Goal: Book appointment/travel/reservation

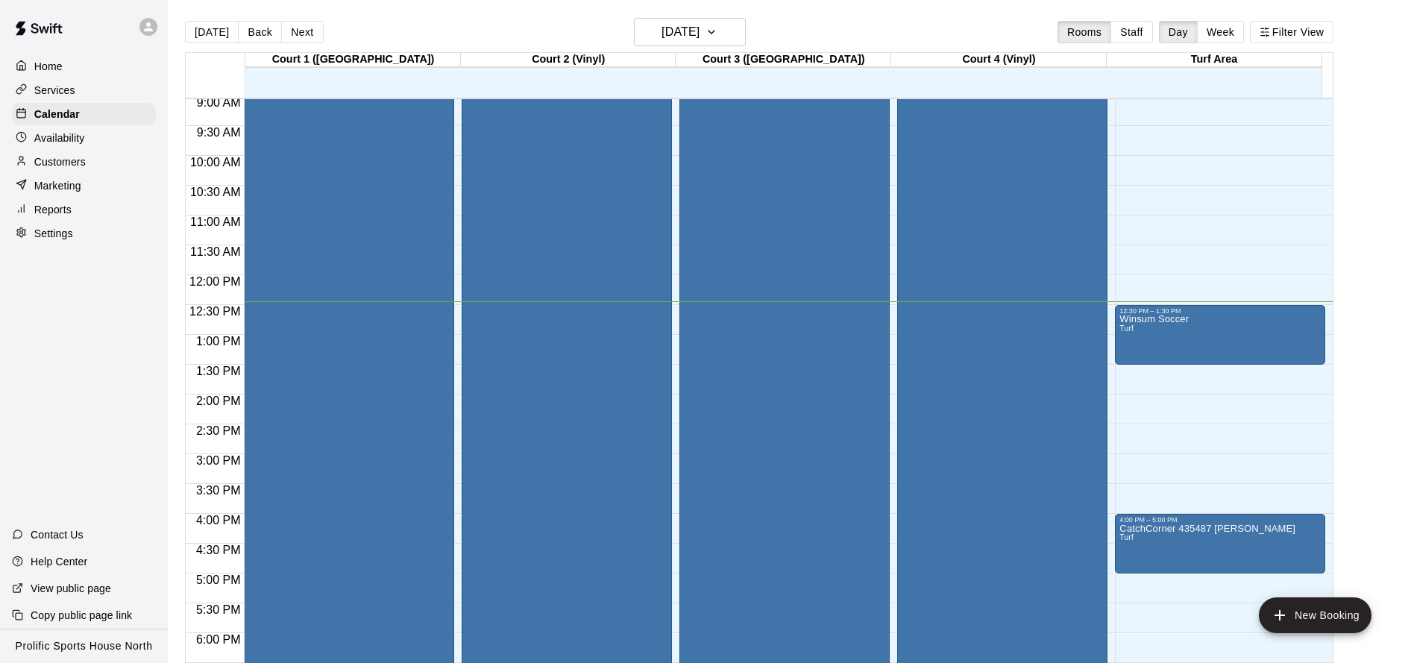
scroll to position [238, 0]
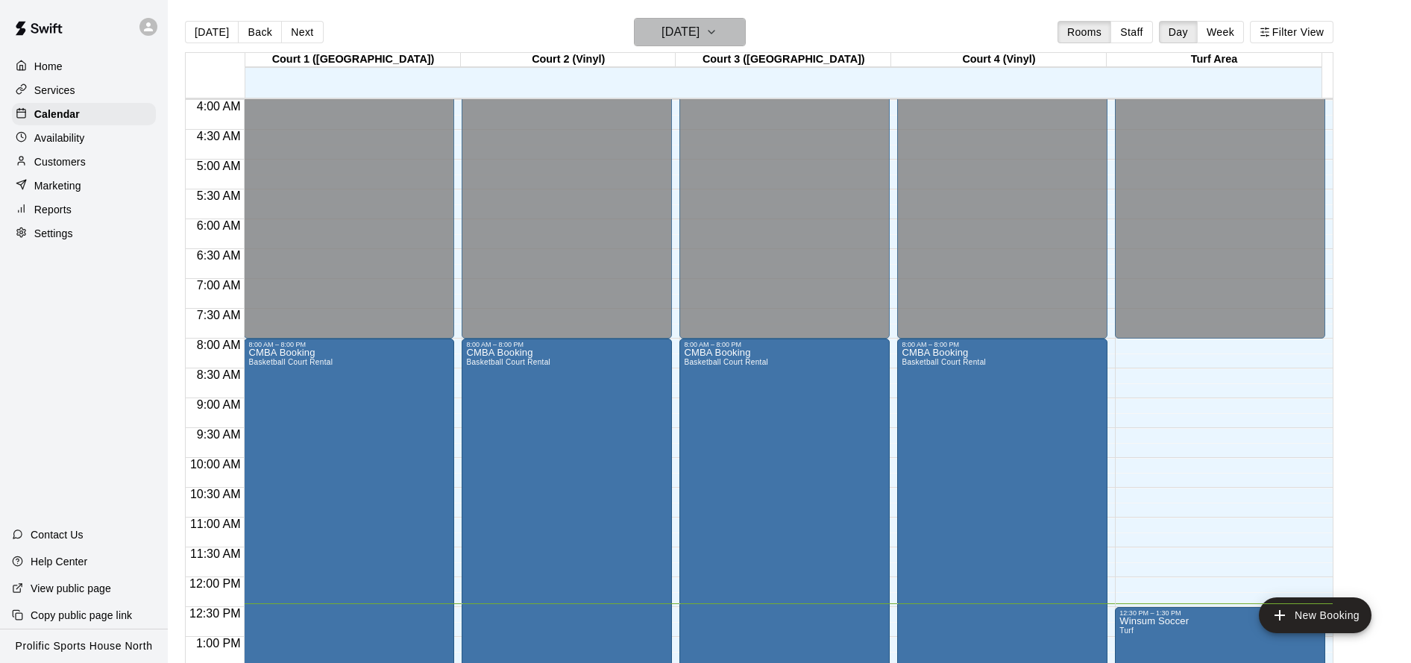
click at [663, 25] on h6 "[DATE]" at bounding box center [680, 32] width 38 height 21
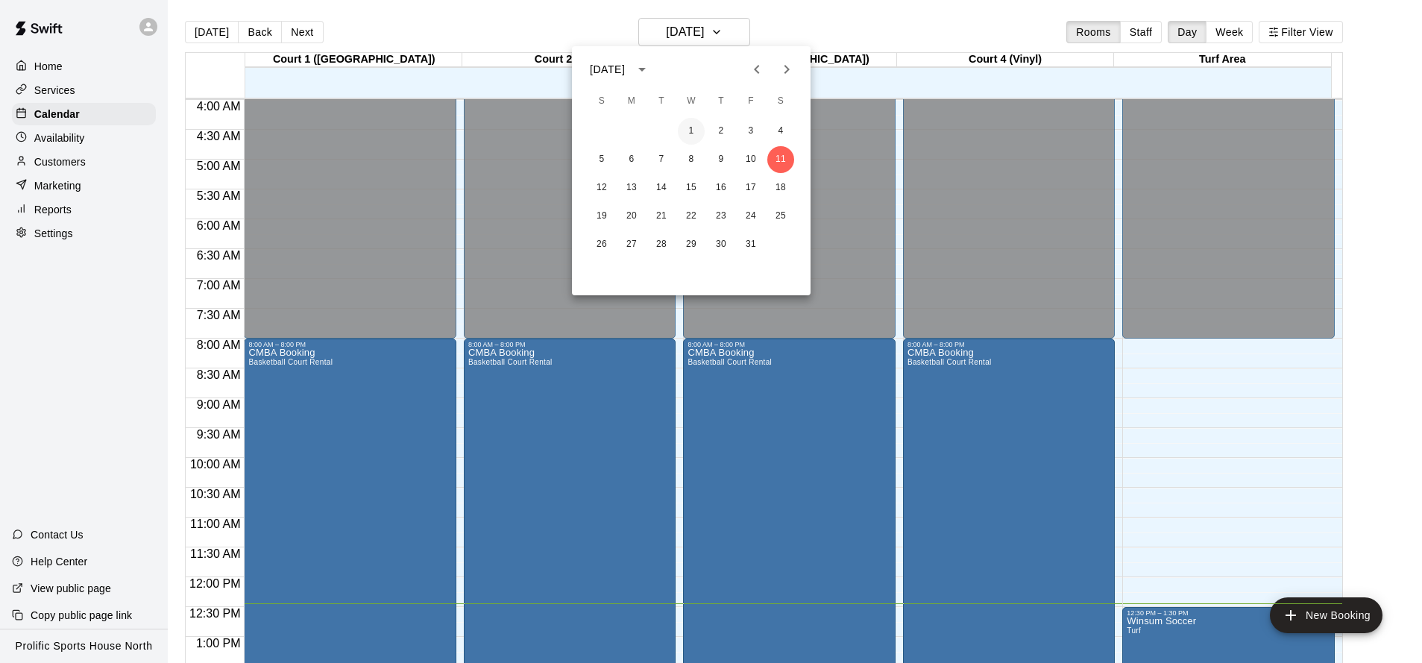
click at [699, 133] on button "1" at bounding box center [691, 131] width 27 height 27
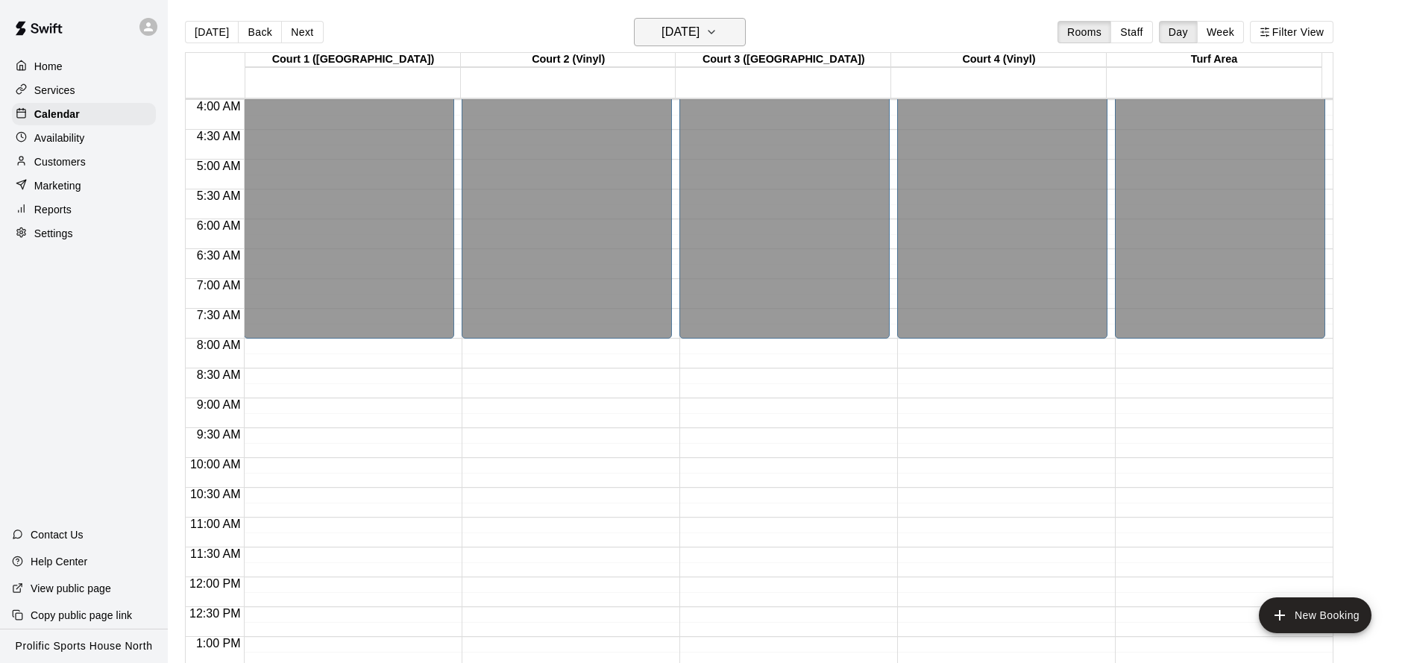
click at [667, 27] on h6 "[DATE]" at bounding box center [680, 32] width 38 height 21
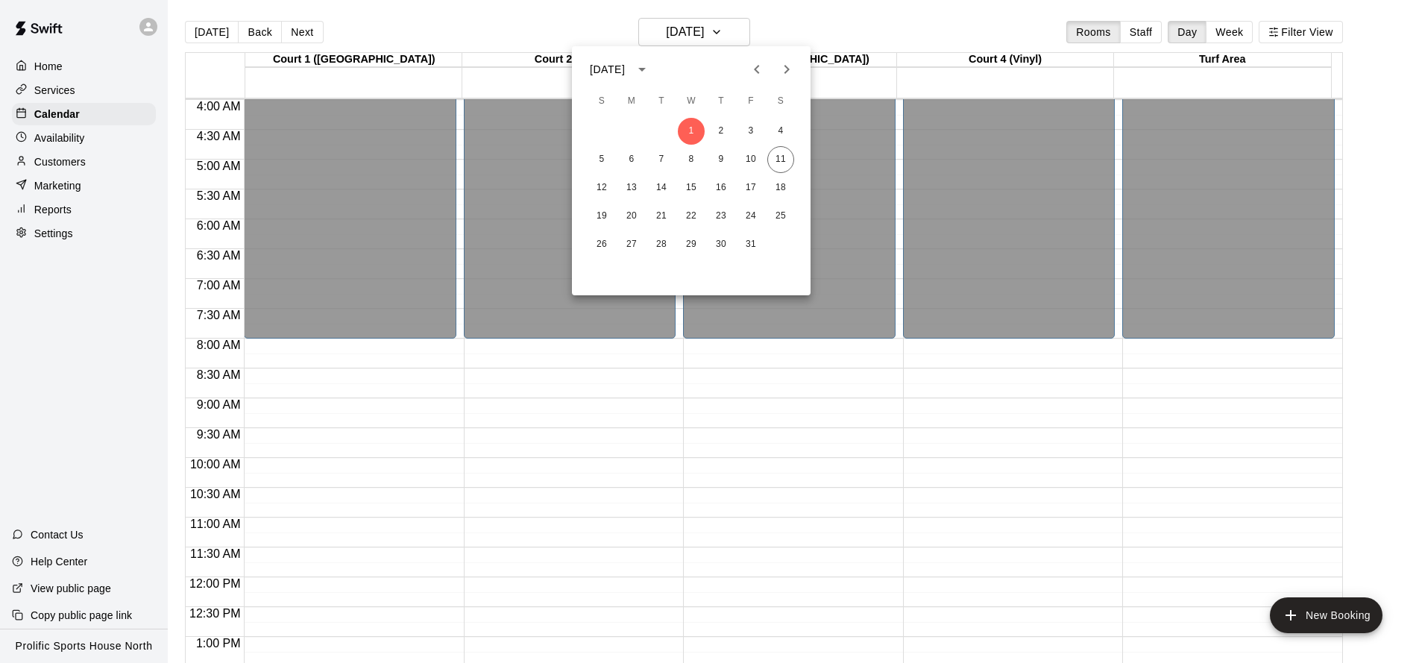
click at [784, 73] on icon "Next month" at bounding box center [787, 69] width 18 height 18
click at [779, 130] on button "1" at bounding box center [780, 131] width 27 height 27
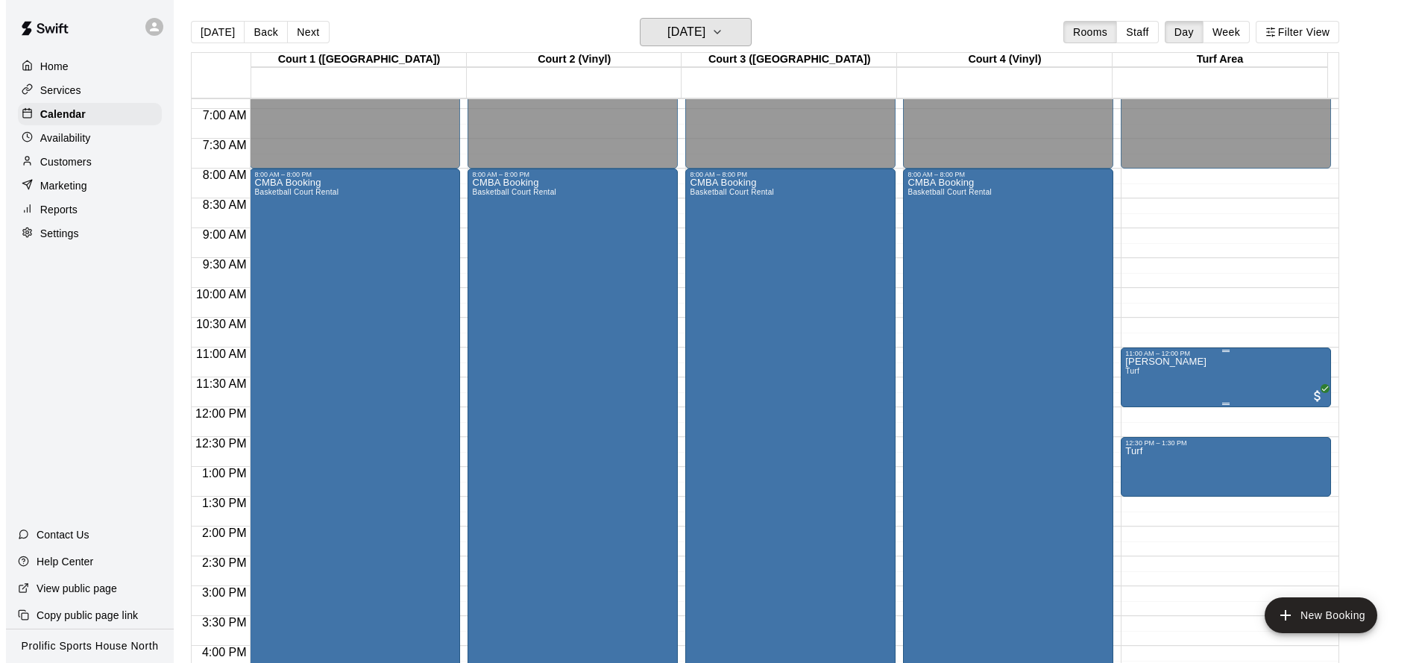
scroll to position [482, 0]
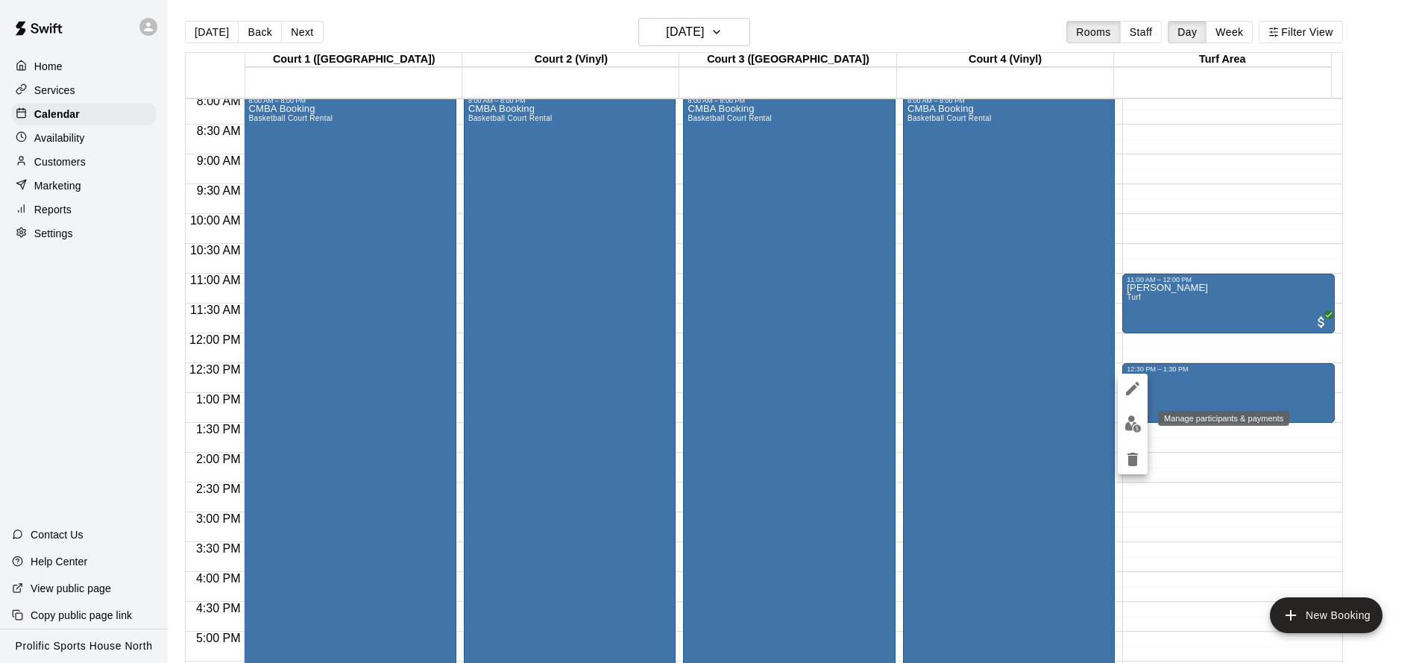
click at [1136, 421] on img "edit" at bounding box center [1133, 423] width 17 height 17
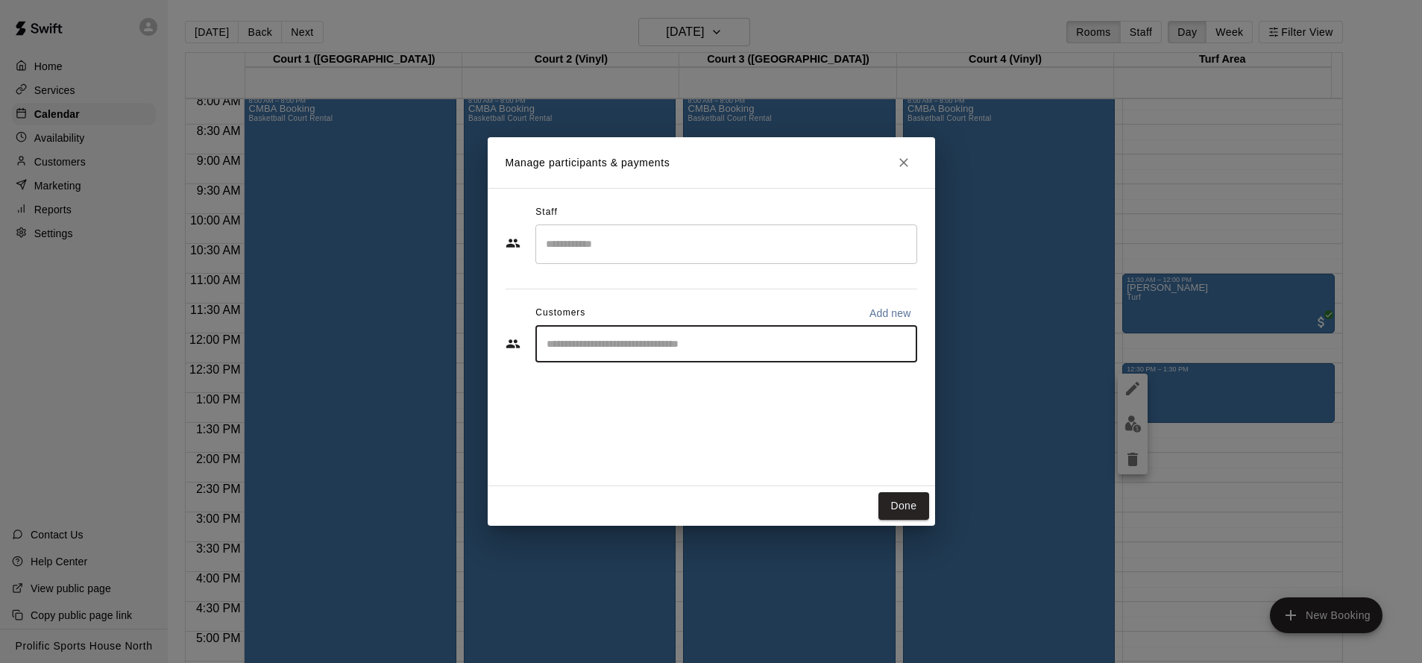
click at [635, 349] on input "Start typing to search customers..." at bounding box center [726, 343] width 368 height 15
type input "**"
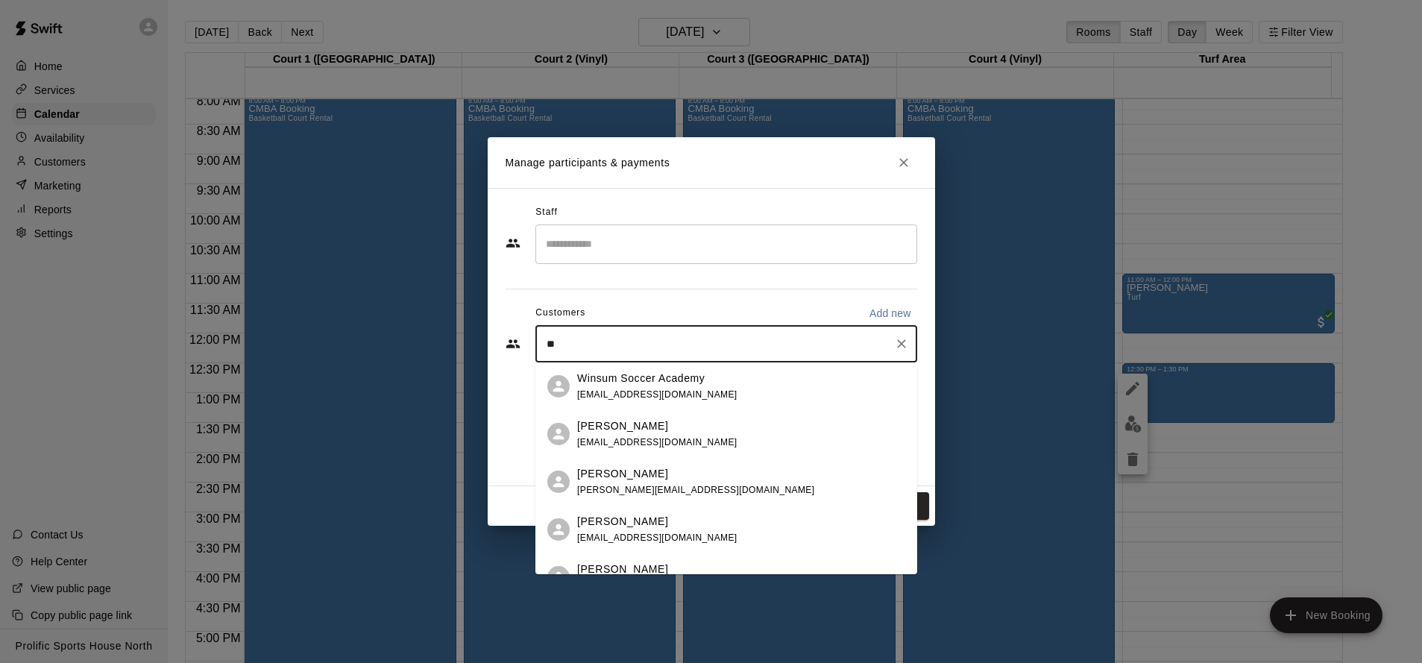
click at [638, 389] on span "[EMAIL_ADDRESS][DOMAIN_NAME]" at bounding box center [657, 394] width 160 height 10
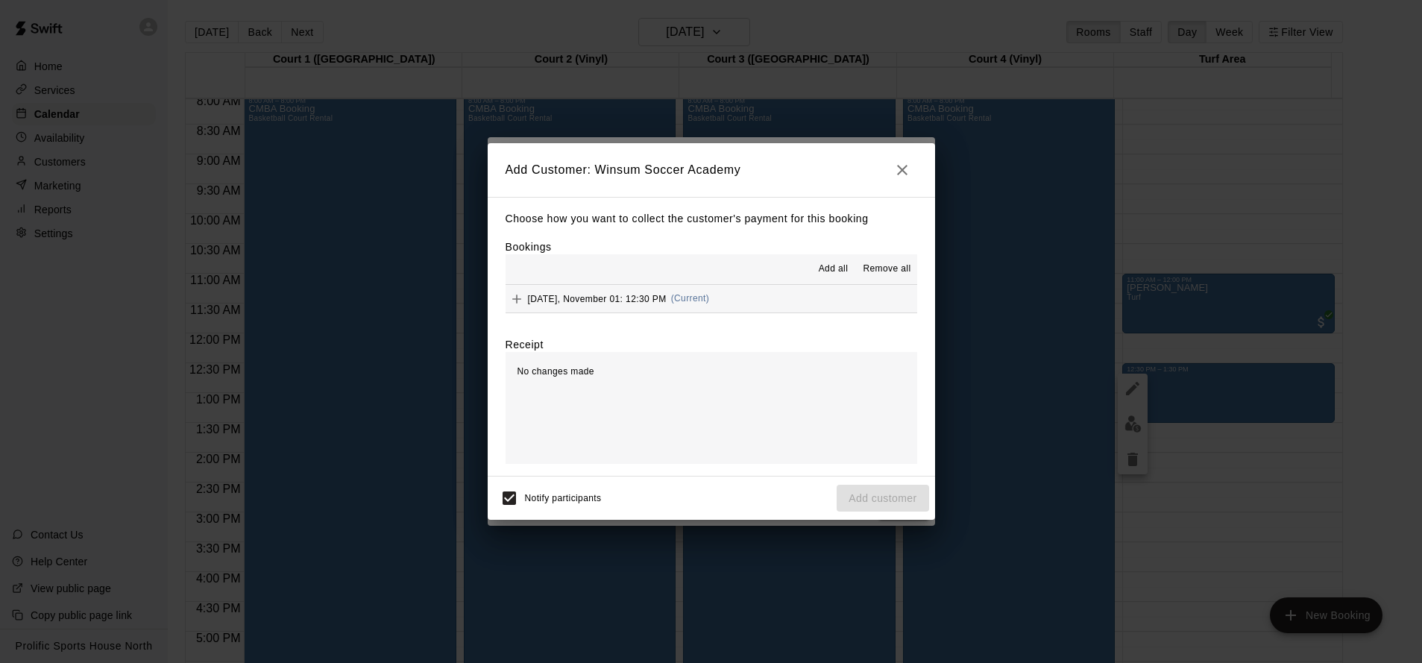
click at [611, 306] on div "[DATE], November 01: 12:30 PM (Current)" at bounding box center [608, 299] width 204 height 22
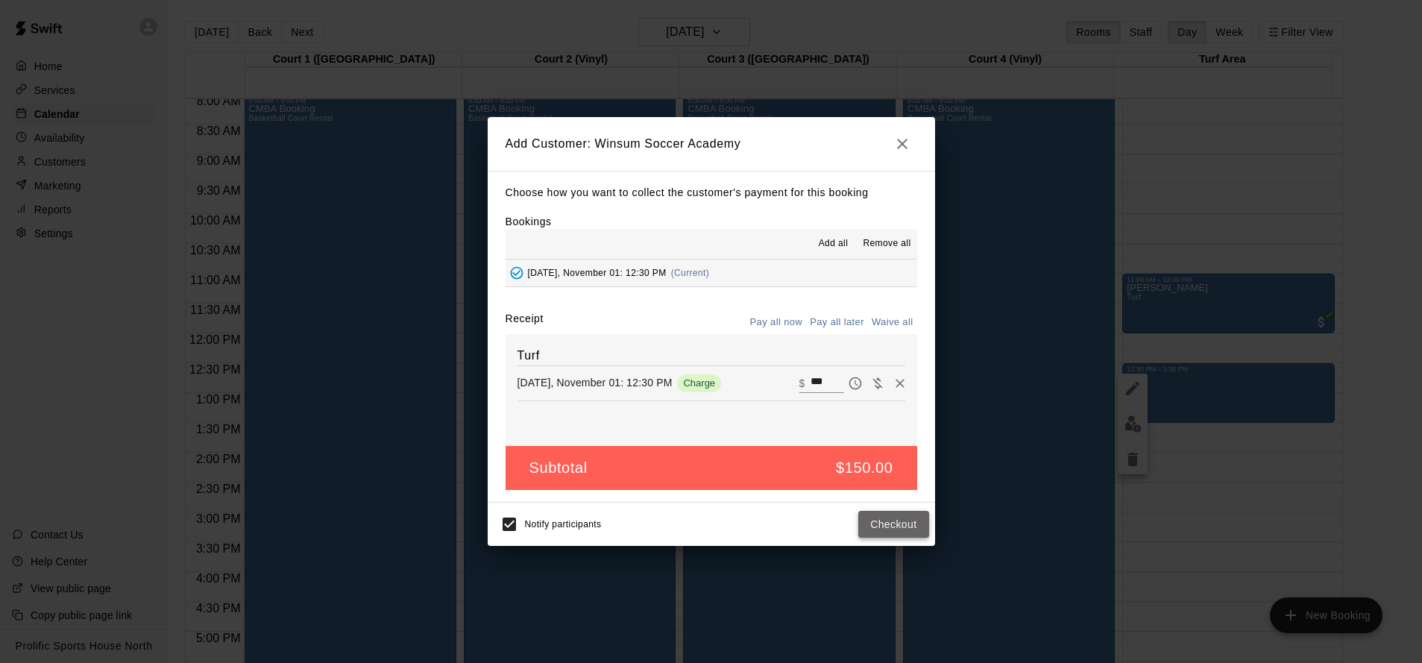
click at [894, 523] on button "Checkout" at bounding box center [893, 525] width 70 height 28
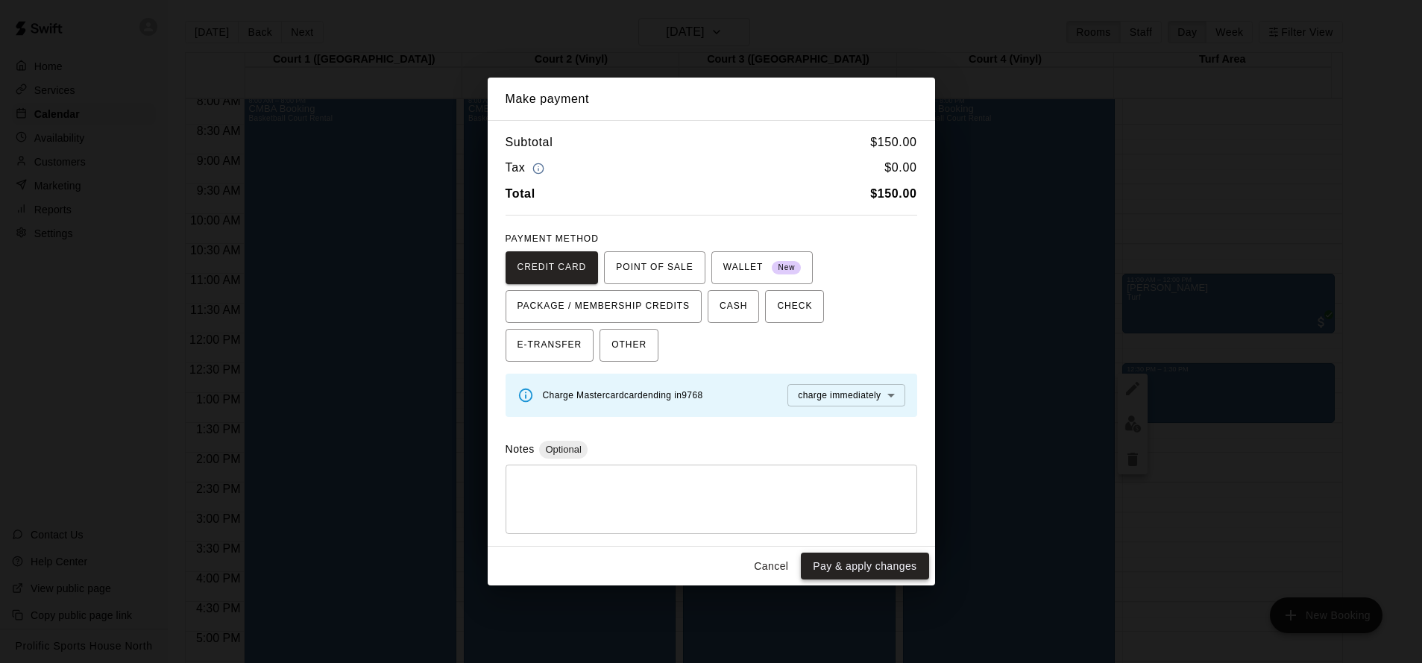
click at [881, 559] on button "Pay & apply changes" at bounding box center [865, 567] width 128 height 28
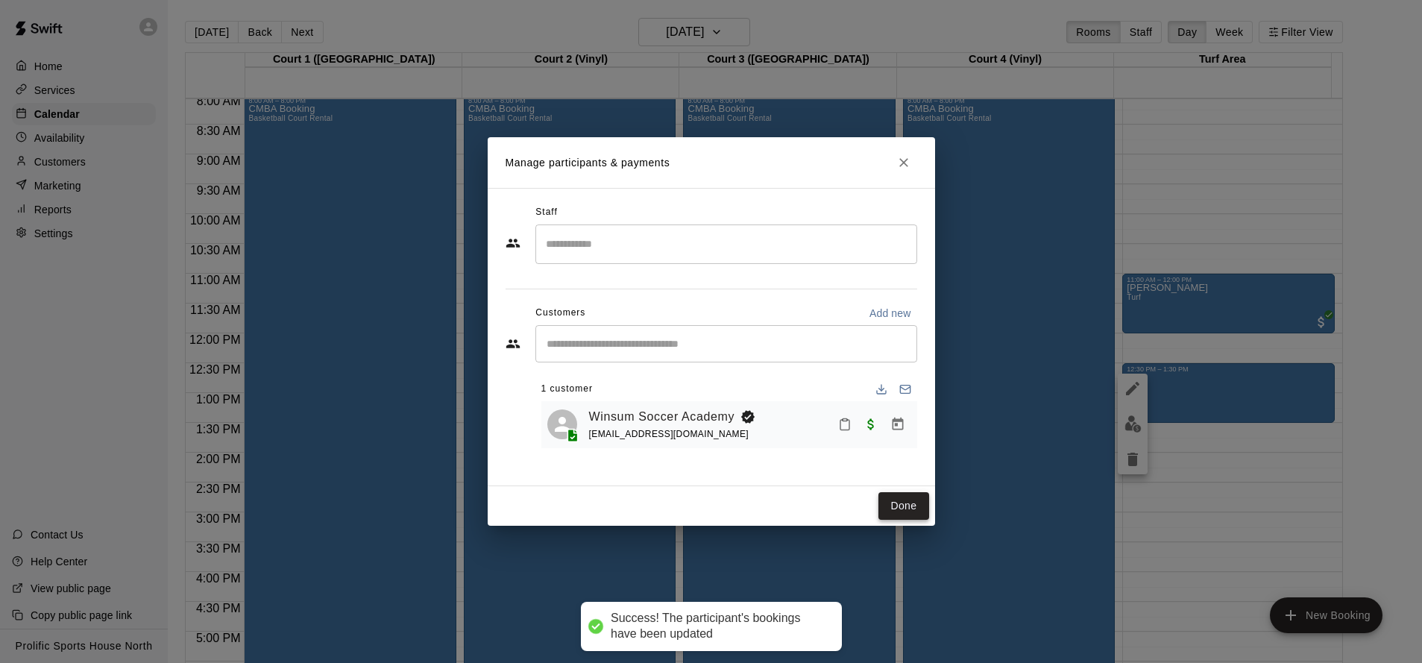
click at [893, 513] on button "Done" at bounding box center [903, 506] width 50 height 28
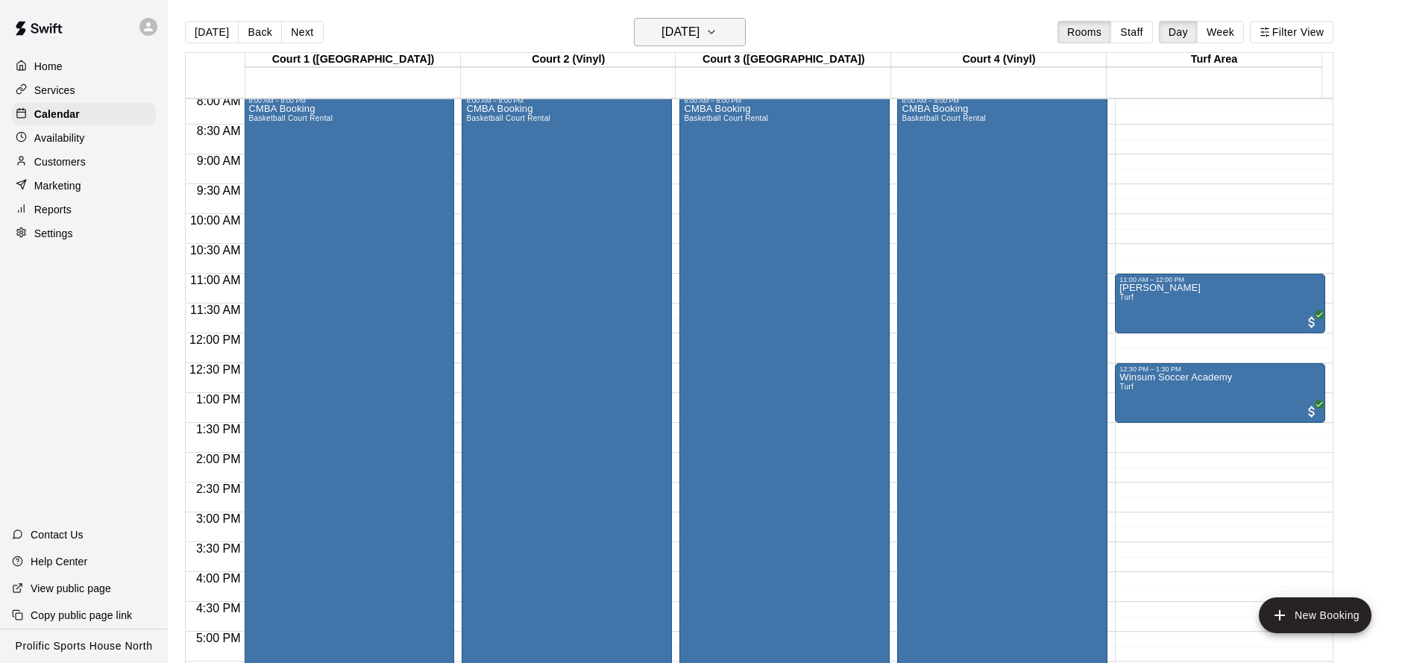
click at [676, 38] on h6 "[DATE]" at bounding box center [680, 32] width 38 height 21
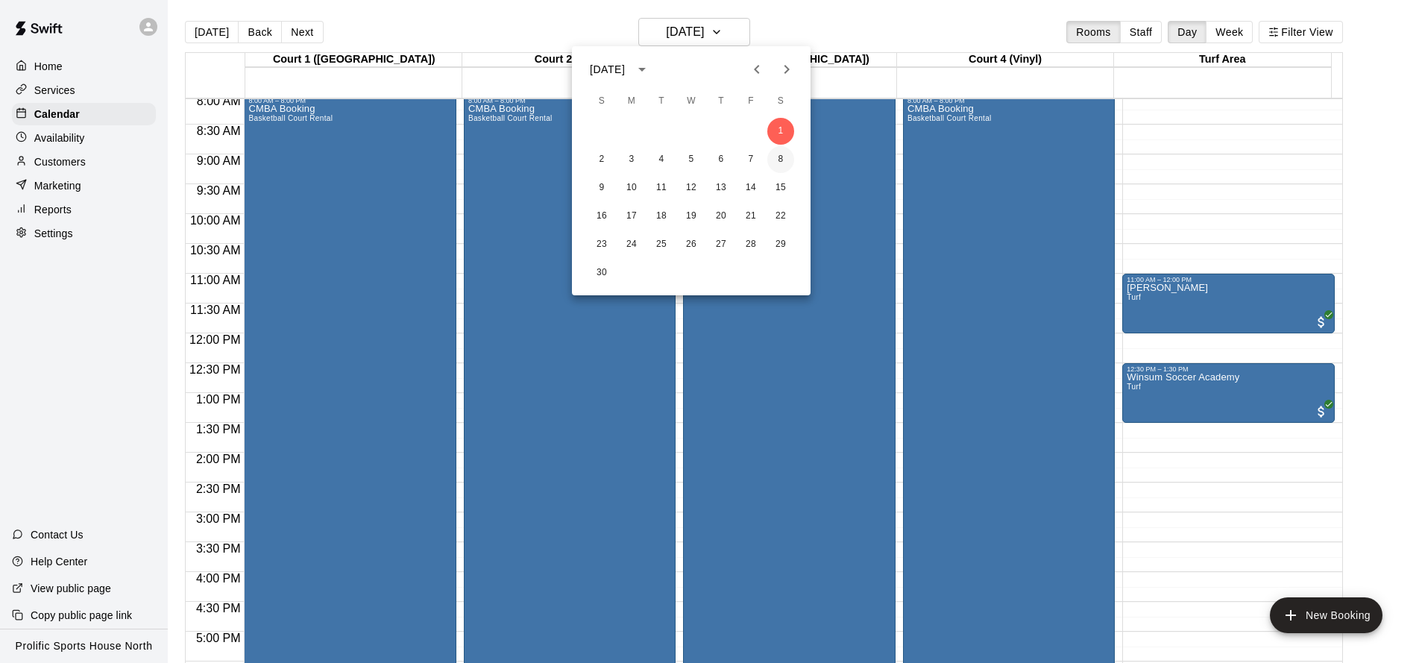
click at [786, 159] on button "8" at bounding box center [780, 159] width 27 height 27
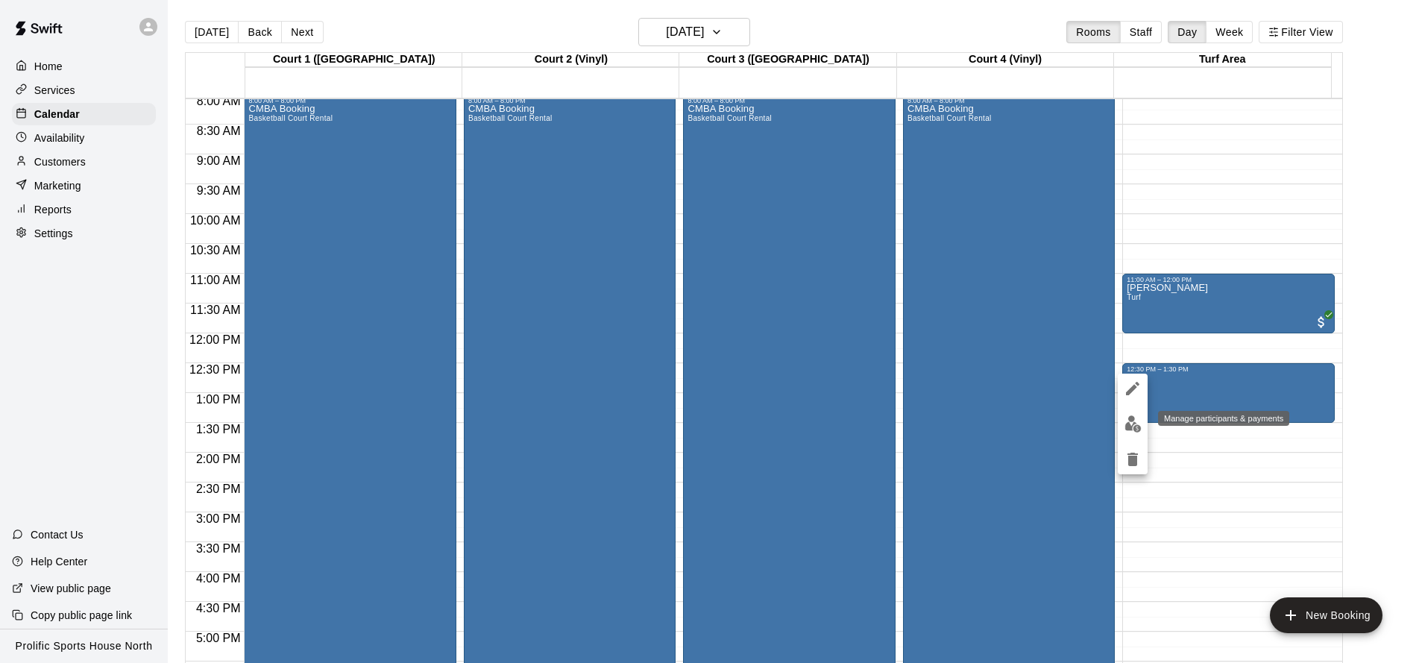
click at [1132, 424] on img "edit" at bounding box center [1133, 423] width 17 height 17
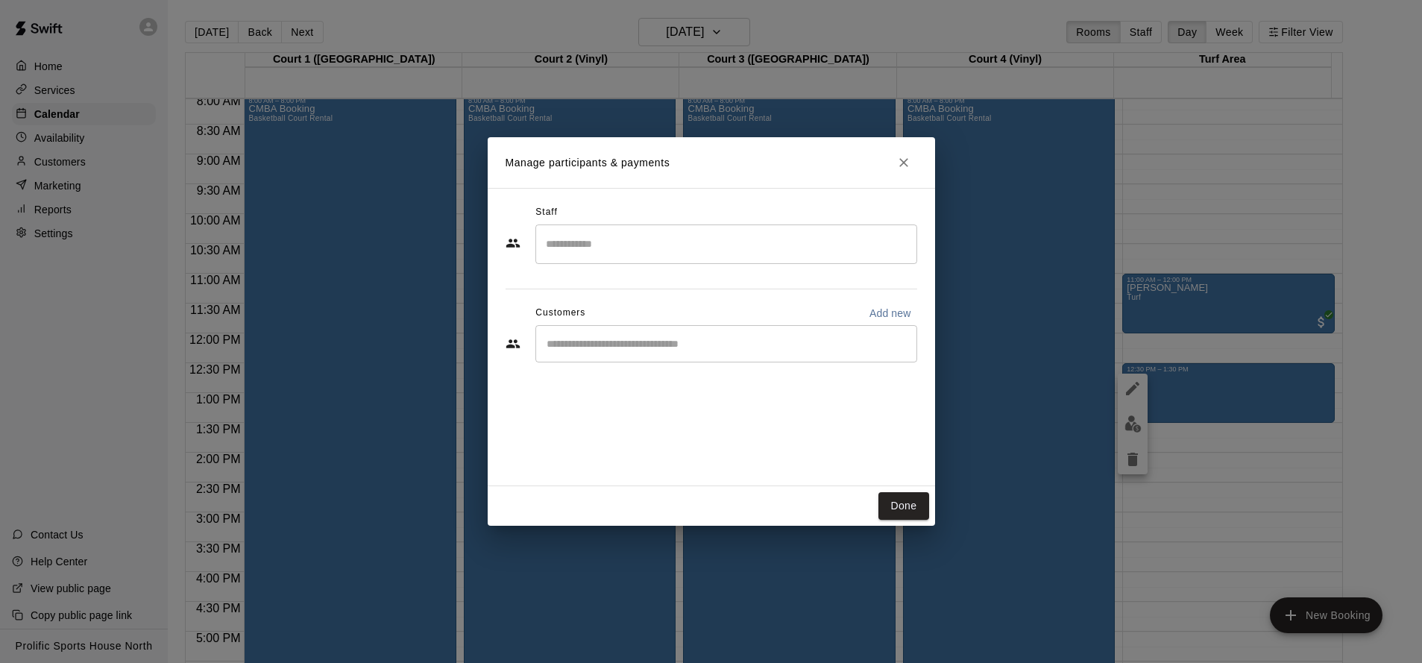
click at [701, 351] on div "​" at bounding box center [726, 343] width 382 height 37
type input "***"
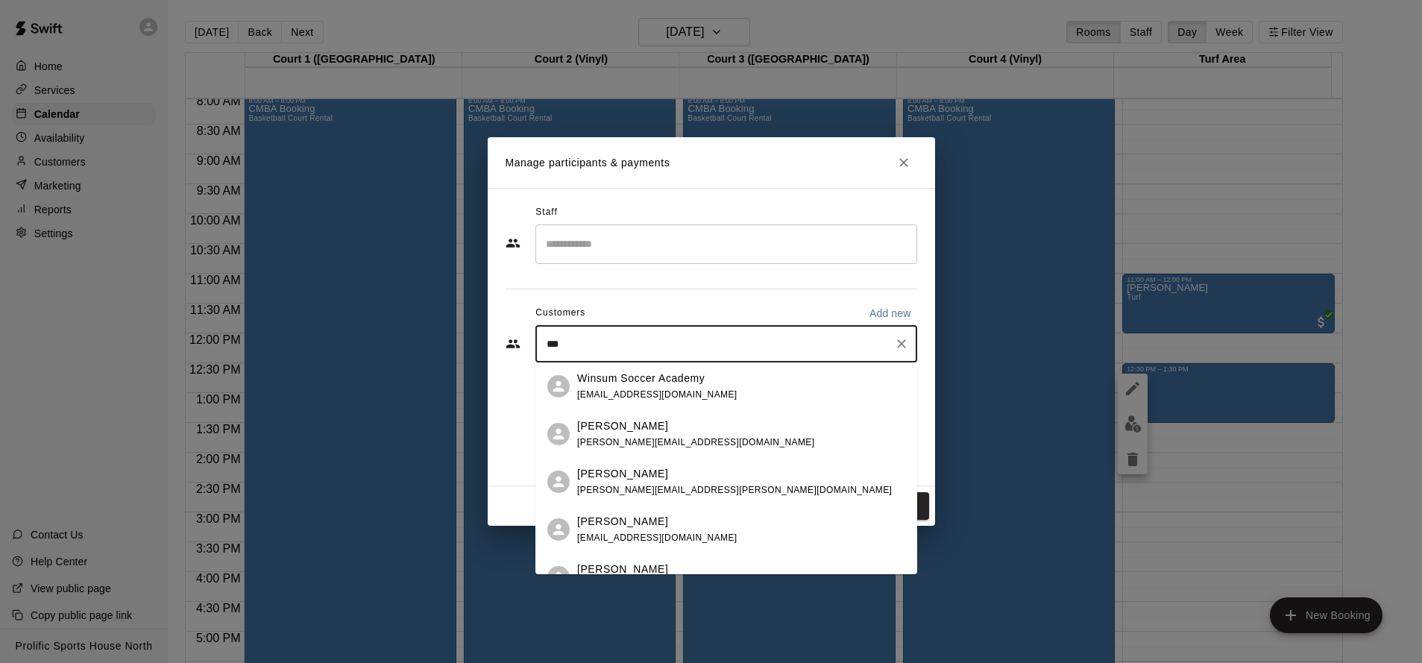
click at [618, 390] on span "[EMAIL_ADDRESS][DOMAIN_NAME]" at bounding box center [657, 394] width 160 height 10
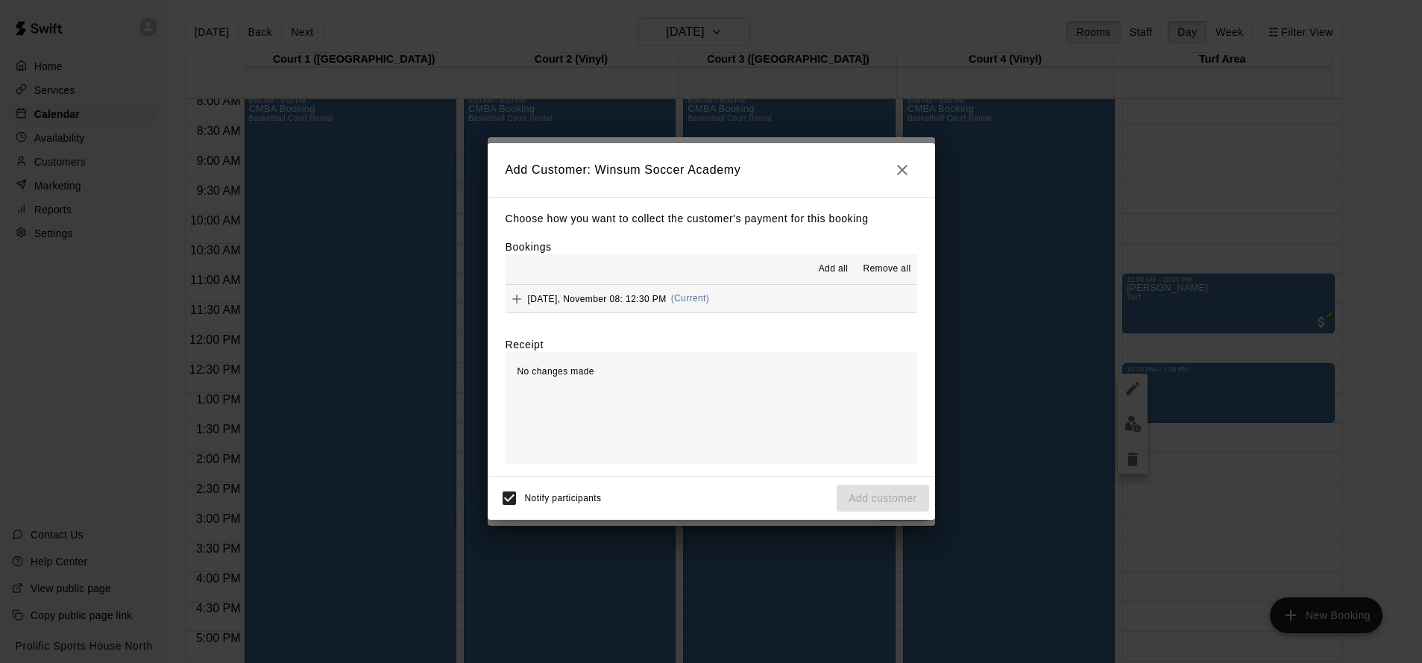
click at [710, 297] on span "(Current)" at bounding box center [690, 298] width 39 height 10
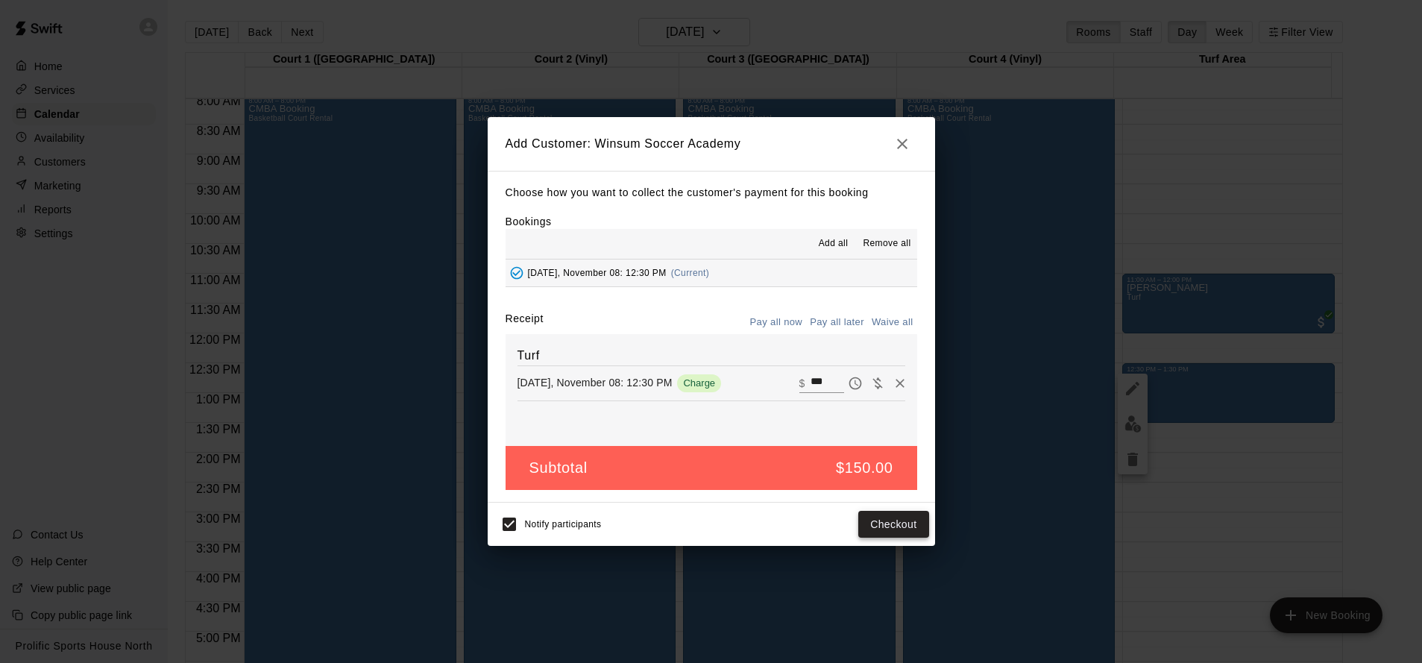
click at [900, 523] on button "Checkout" at bounding box center [893, 525] width 70 height 28
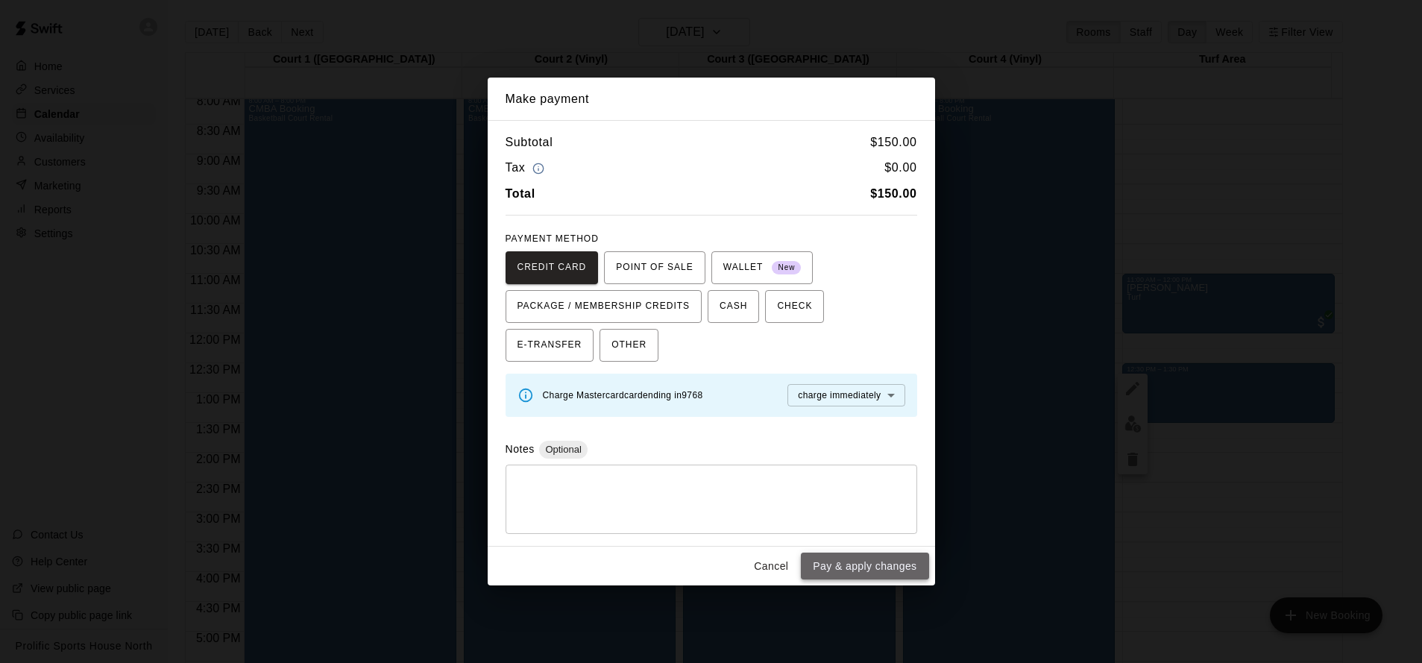
click at [864, 570] on button "Pay & apply changes" at bounding box center [865, 567] width 128 height 28
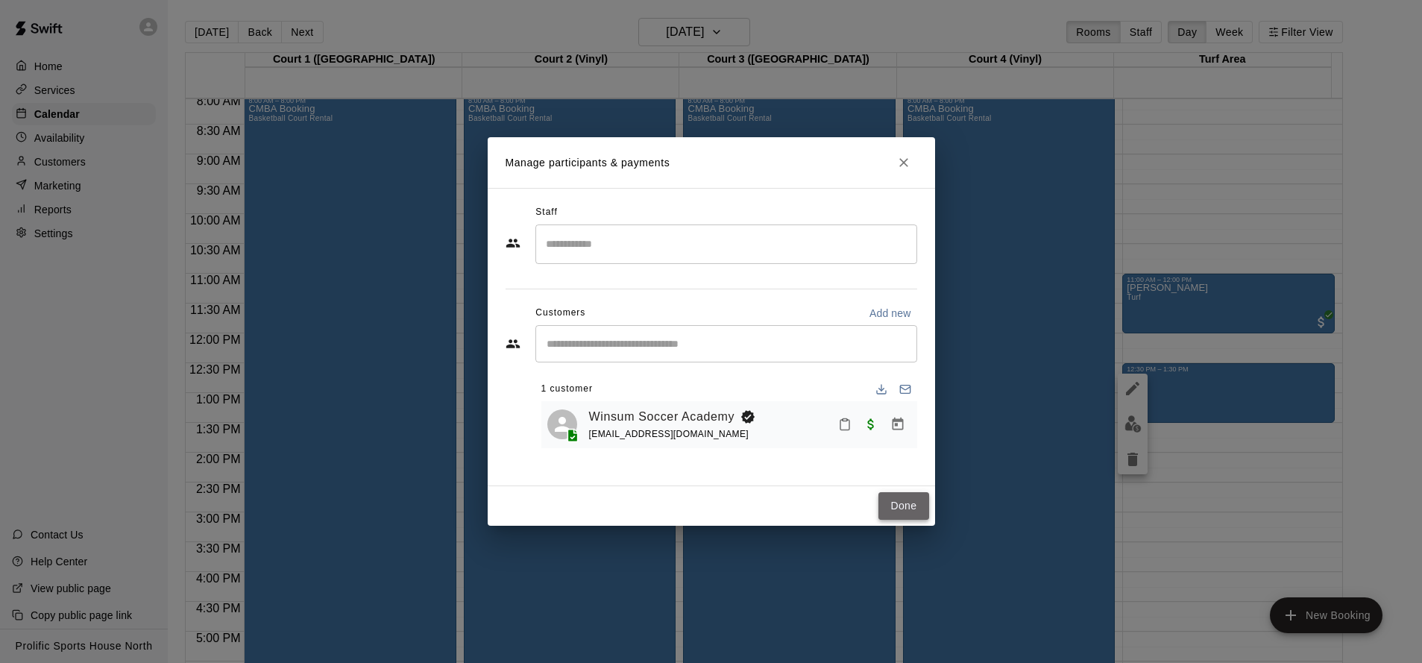
click at [913, 511] on button "Done" at bounding box center [903, 506] width 50 height 28
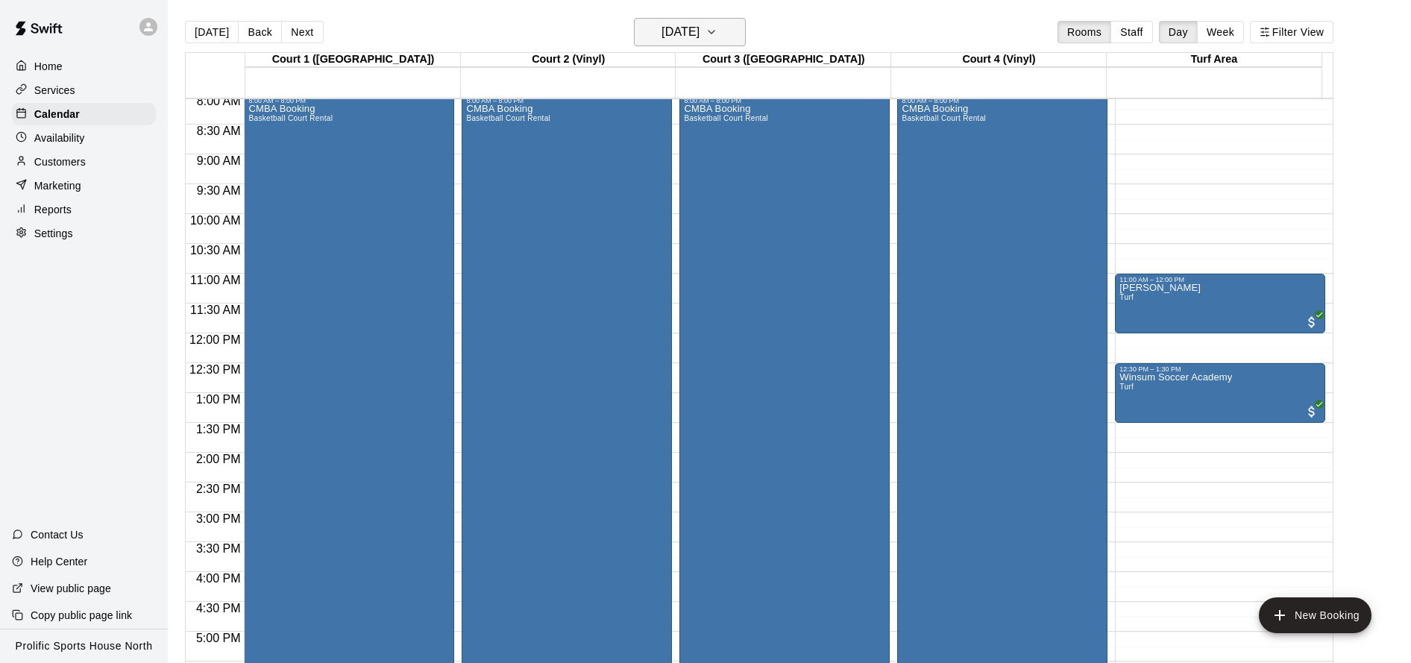
click at [699, 31] on h6 "[DATE]" at bounding box center [680, 32] width 38 height 21
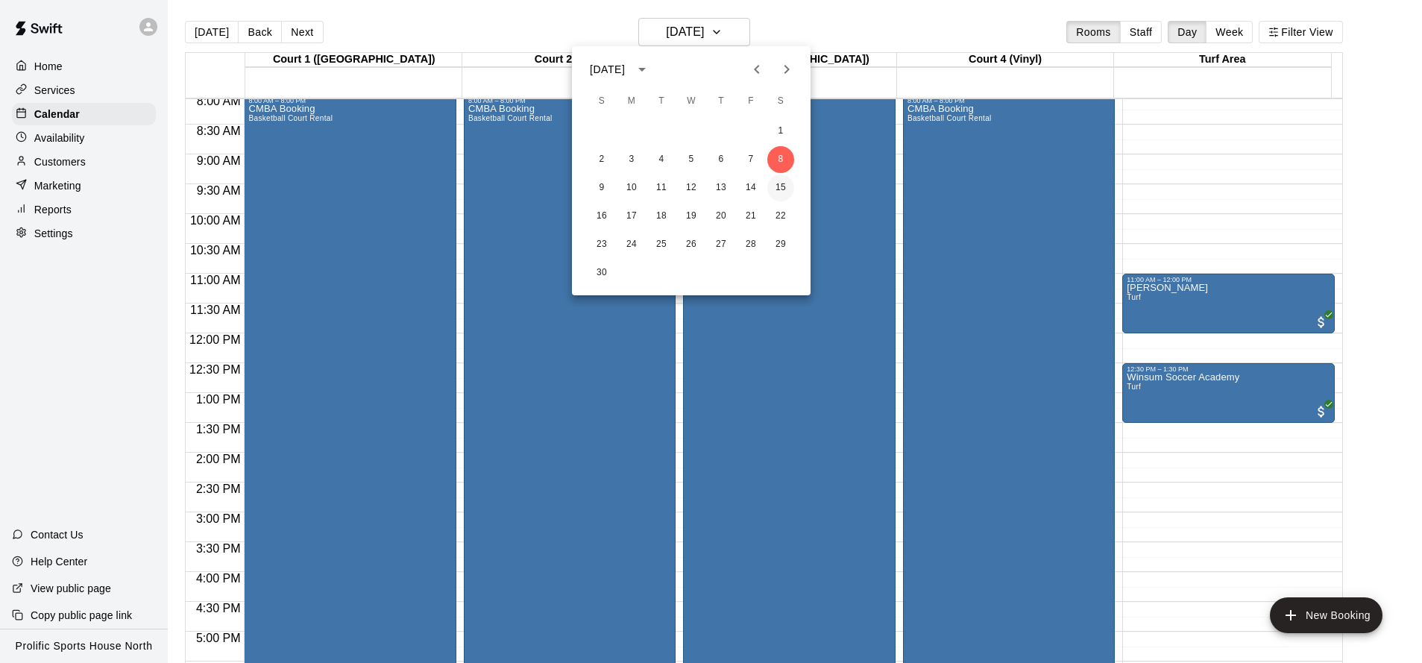
click at [787, 191] on button "15" at bounding box center [780, 187] width 27 height 27
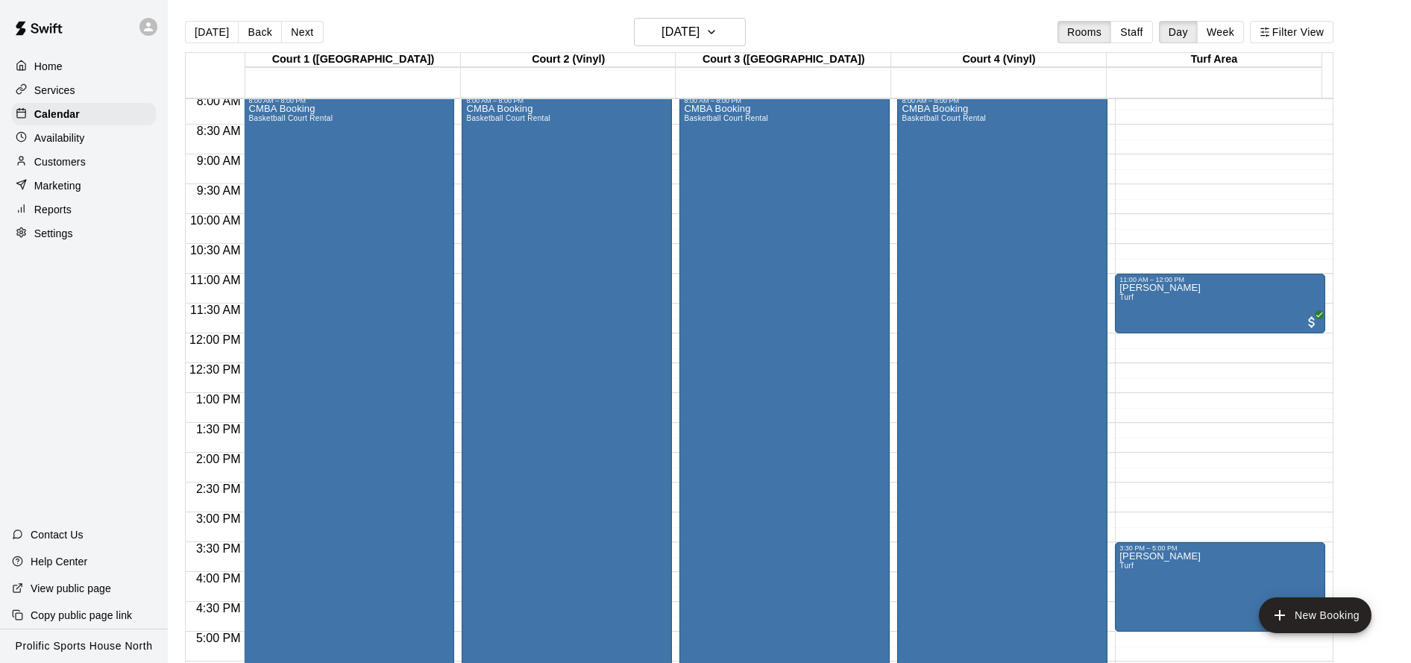
click at [1165, 374] on div "12:00 AM – 8:00 AM Closed 11:00 AM – 12:00 PM [PERSON_NAME] Turf 3:30 PM – 5:00…" at bounding box center [1220, 333] width 210 height 1432
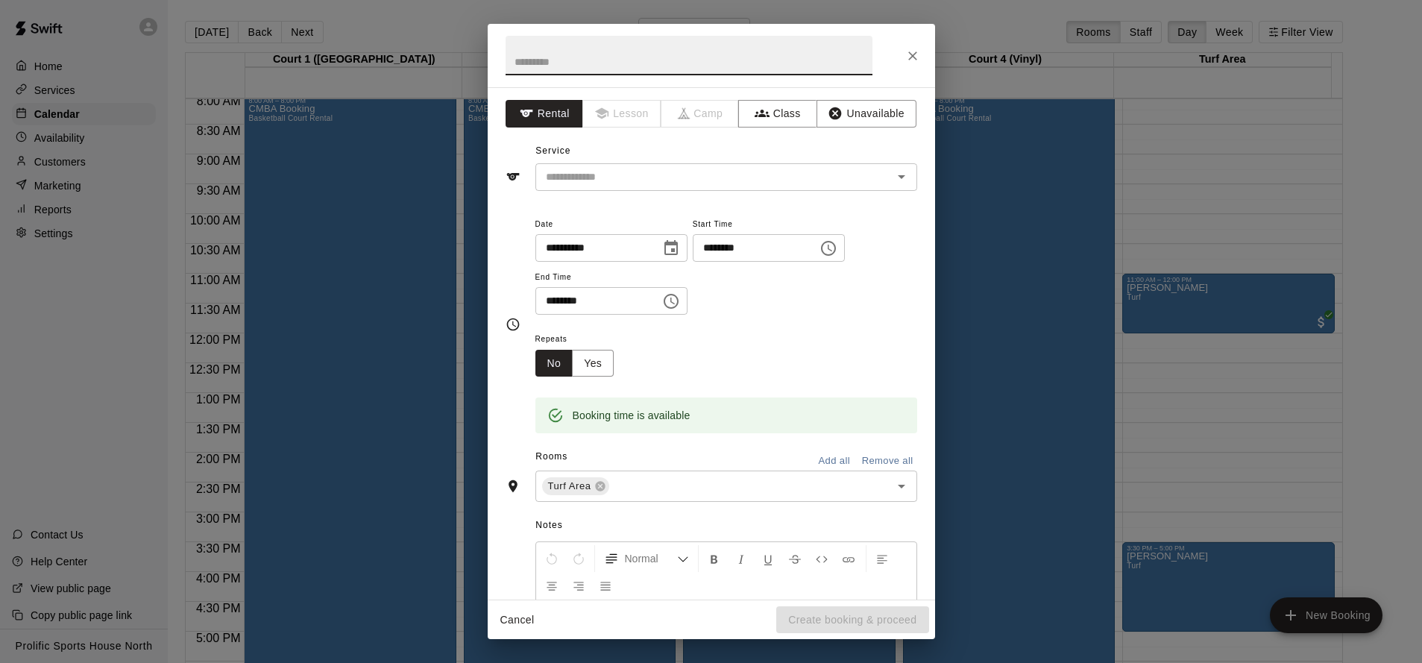
click at [575, 301] on input "********" at bounding box center [592, 301] width 115 height 28
click at [569, 298] on input "********" at bounding box center [592, 301] width 115 height 28
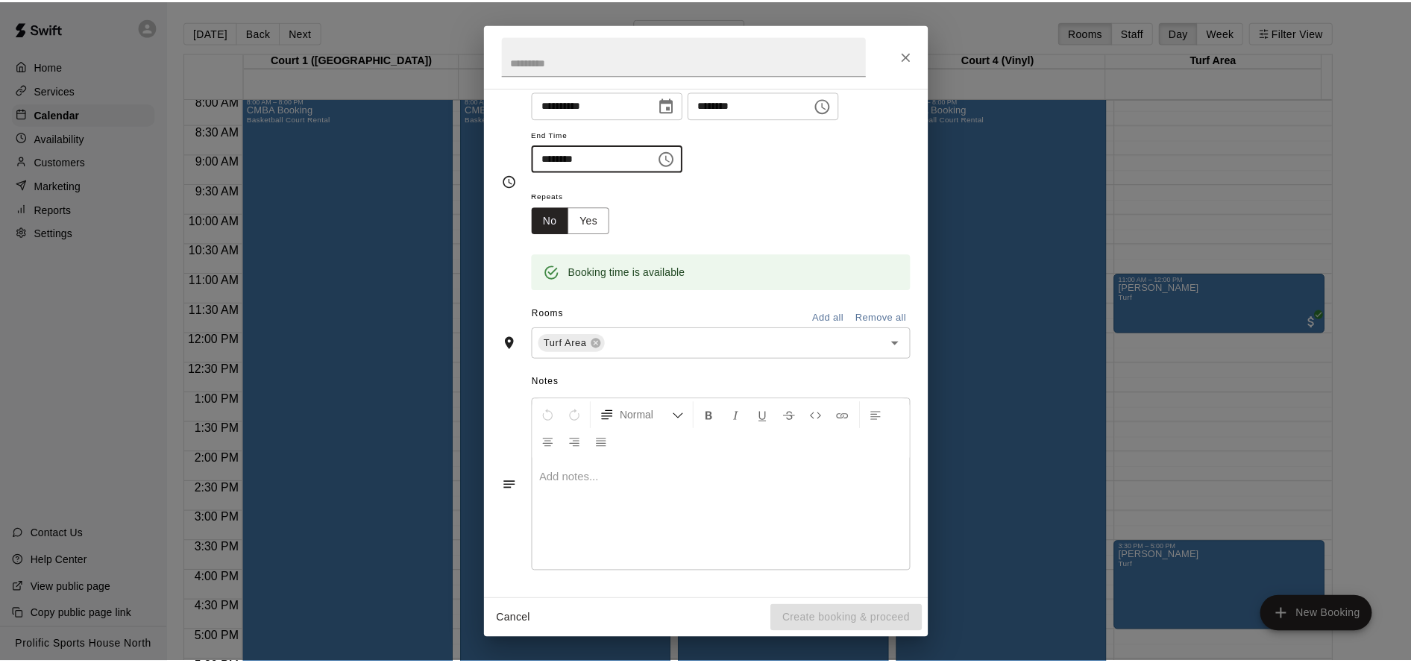
scroll to position [0, 0]
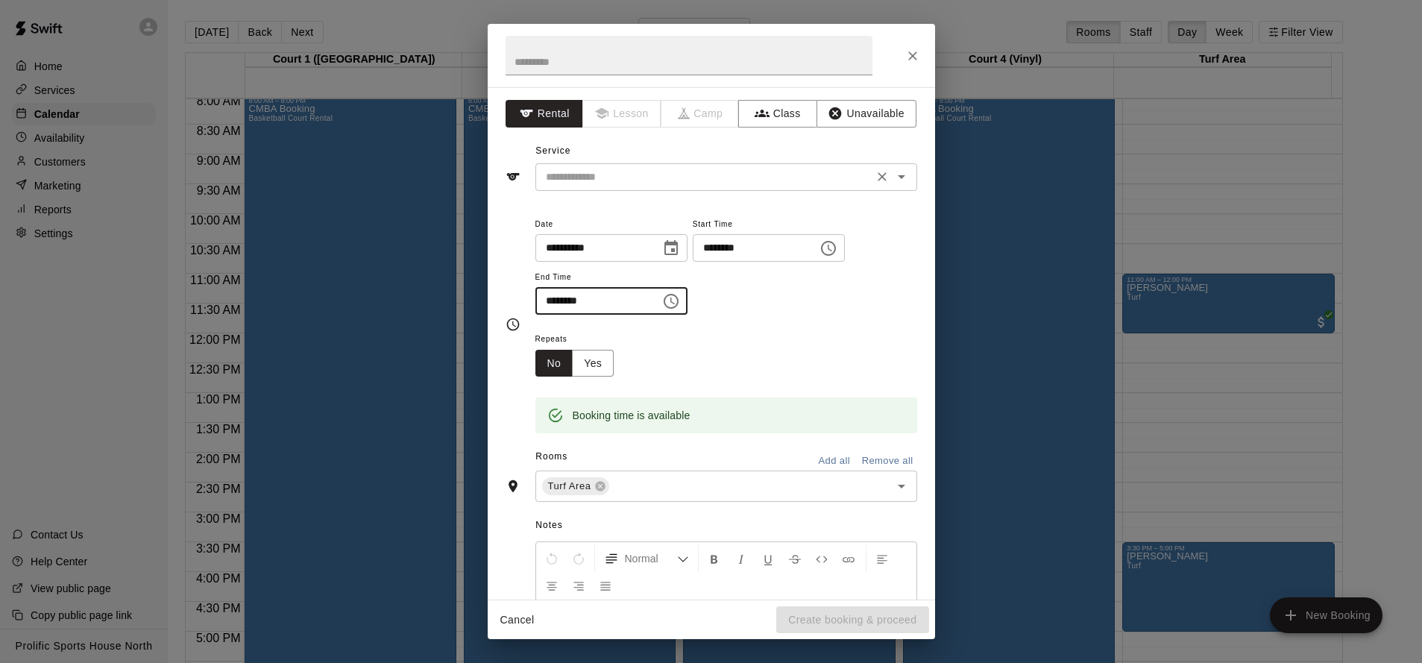
type input "********"
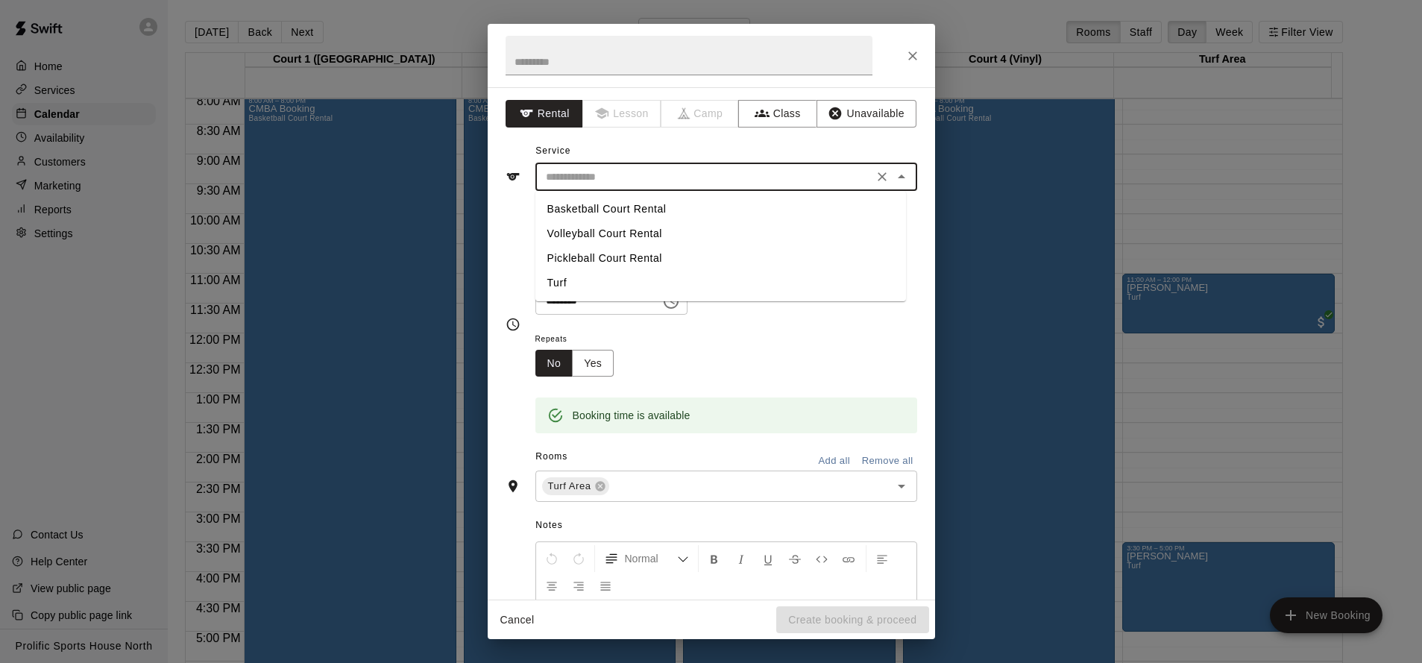
click at [645, 180] on input "text" at bounding box center [704, 177] width 329 height 19
click at [583, 286] on li "Turf" at bounding box center [720, 283] width 371 height 25
type input "****"
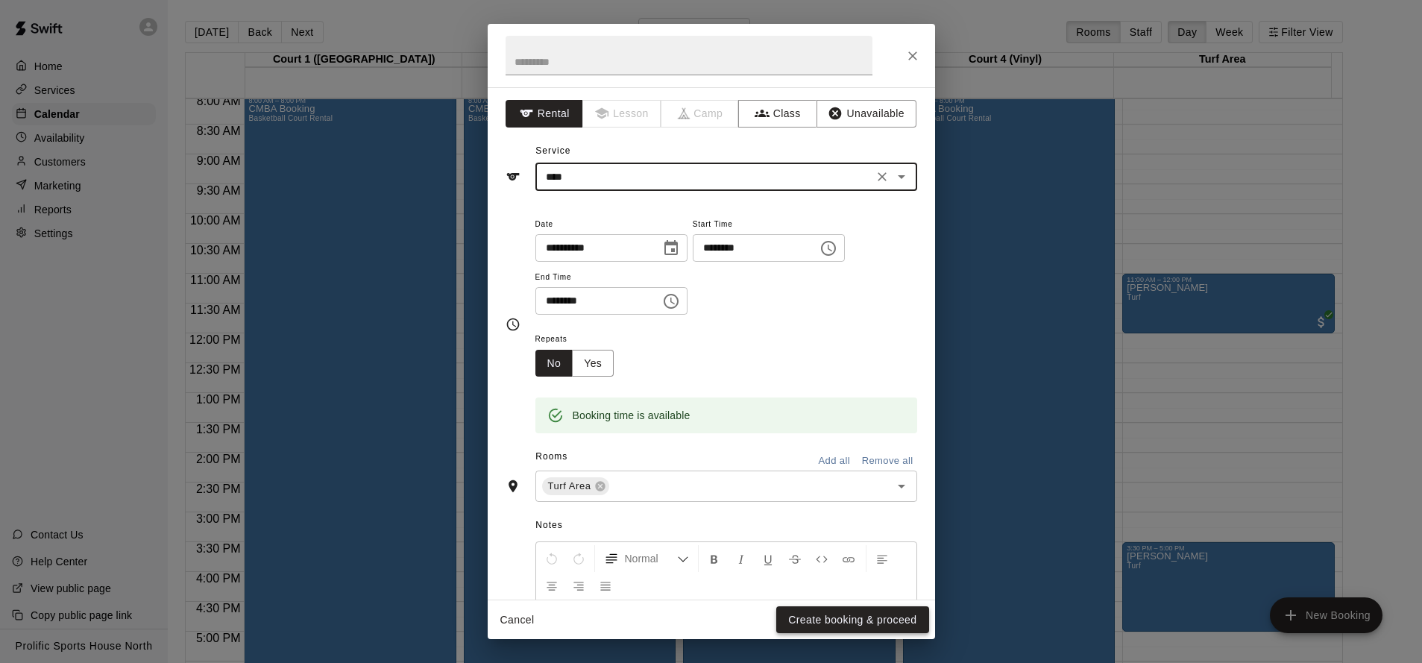
click at [867, 616] on button "Create booking & proceed" at bounding box center [852, 620] width 152 height 28
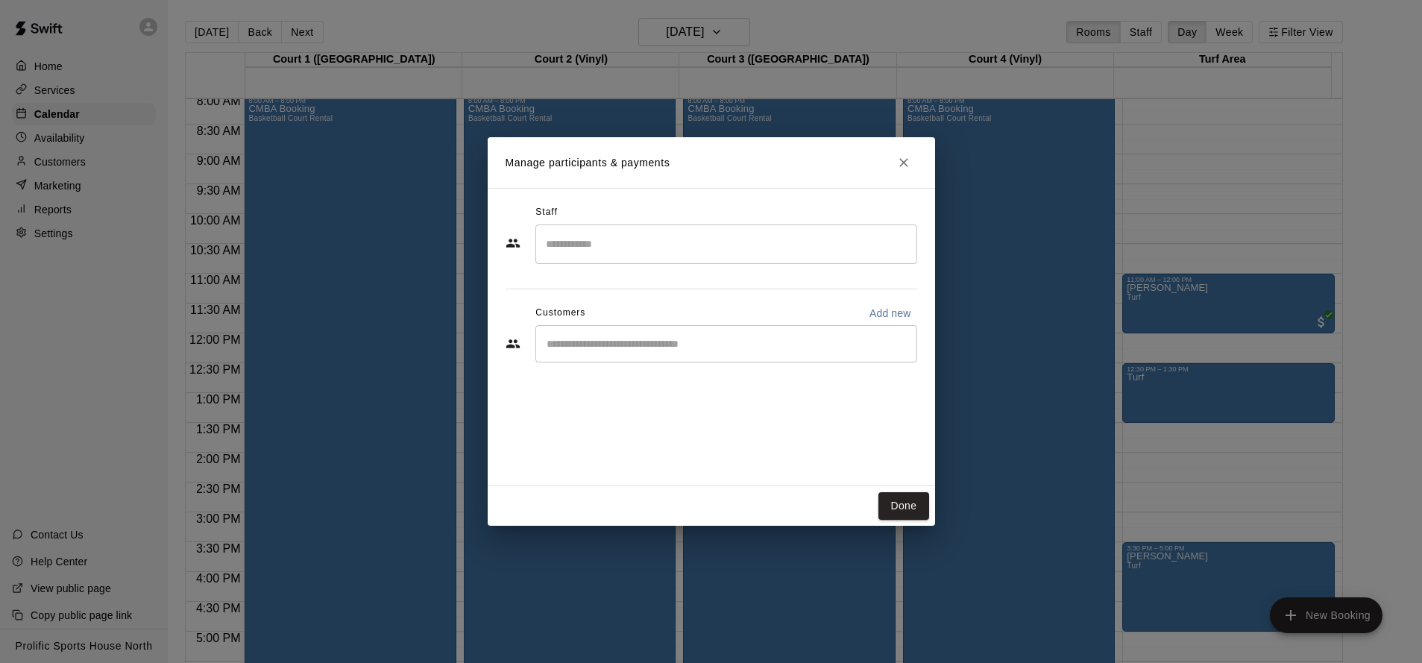
click at [706, 350] on input "Start typing to search customers..." at bounding box center [726, 343] width 368 height 15
type input "**"
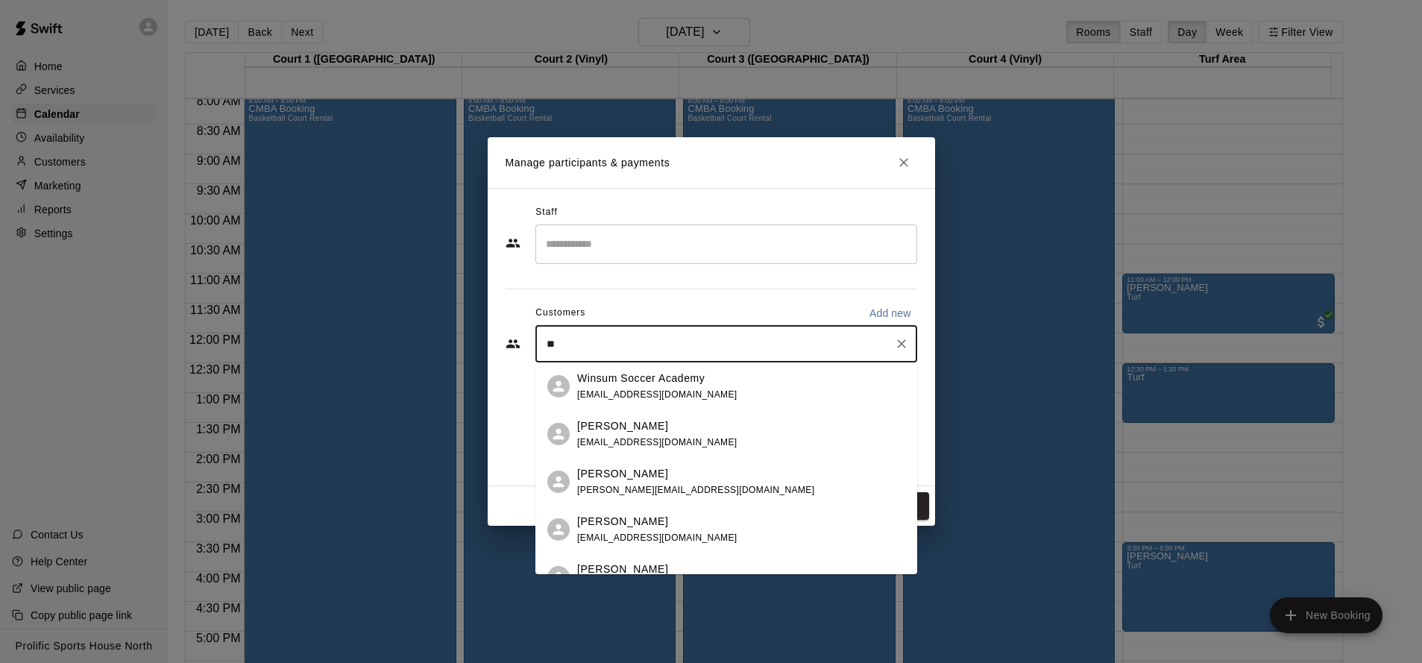
click at [657, 400] on div "Winsum Soccer Academy [EMAIL_ADDRESS][DOMAIN_NAME]" at bounding box center [657, 387] width 160 height 32
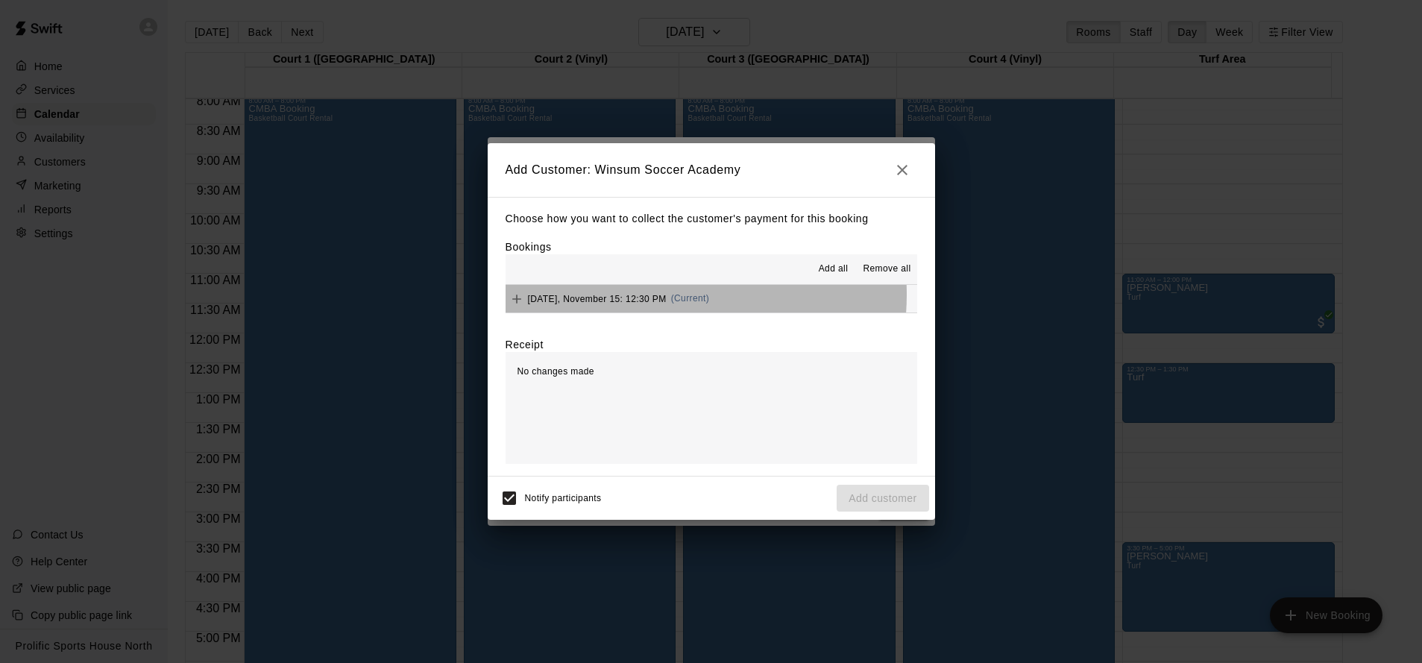
click at [657, 295] on span "[DATE], November 15: 12:30 PM" at bounding box center [597, 298] width 139 height 10
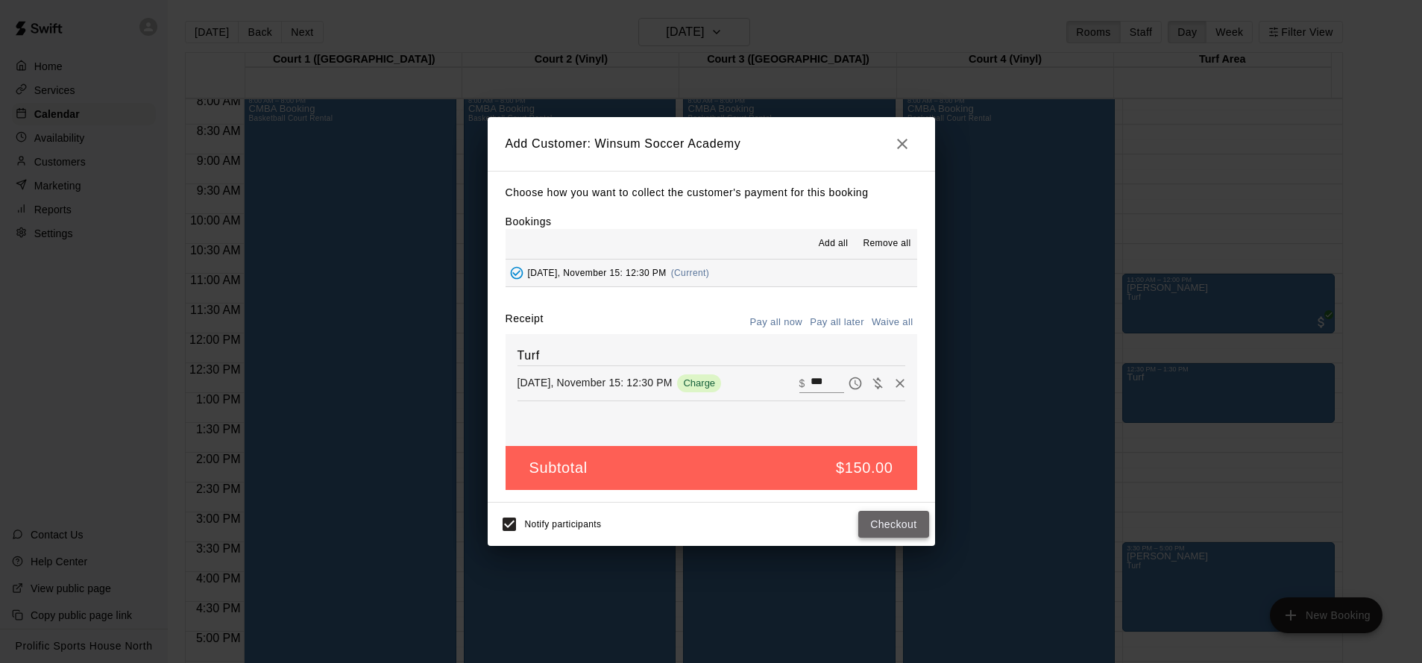
click at [876, 529] on button "Checkout" at bounding box center [893, 525] width 70 height 28
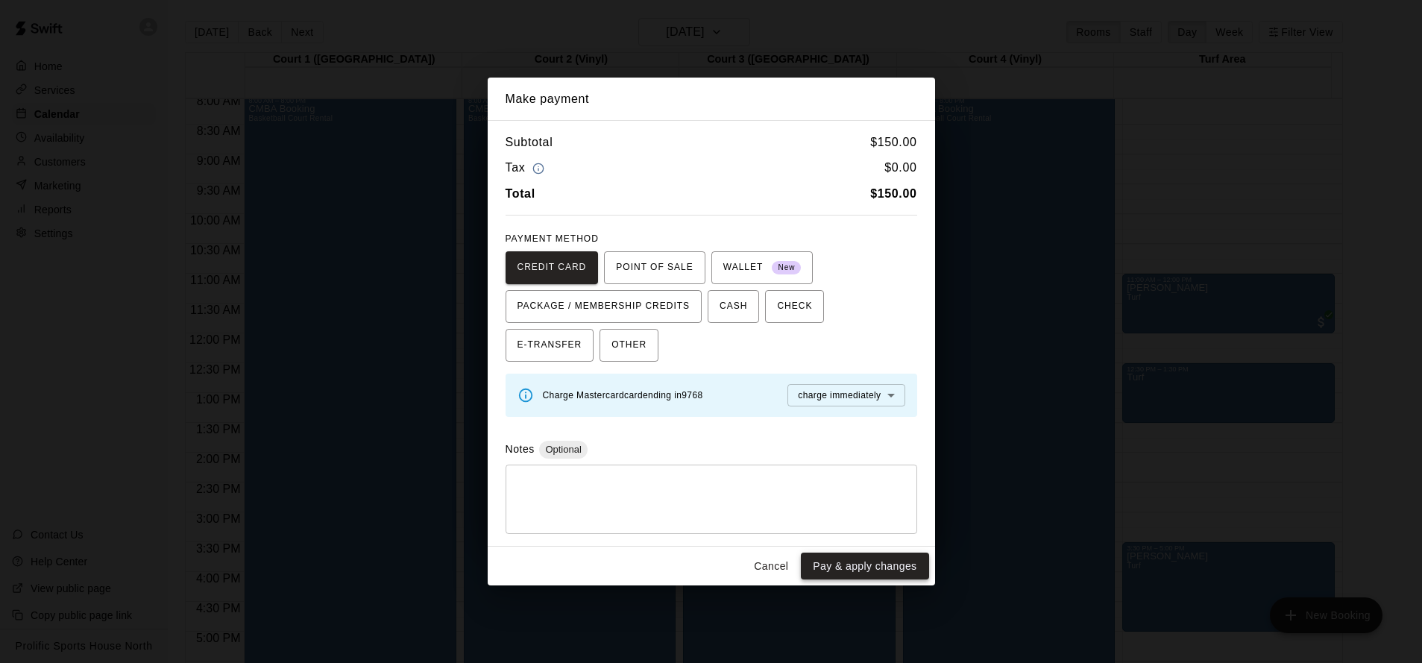
click at [905, 559] on button "Pay & apply changes" at bounding box center [865, 567] width 128 height 28
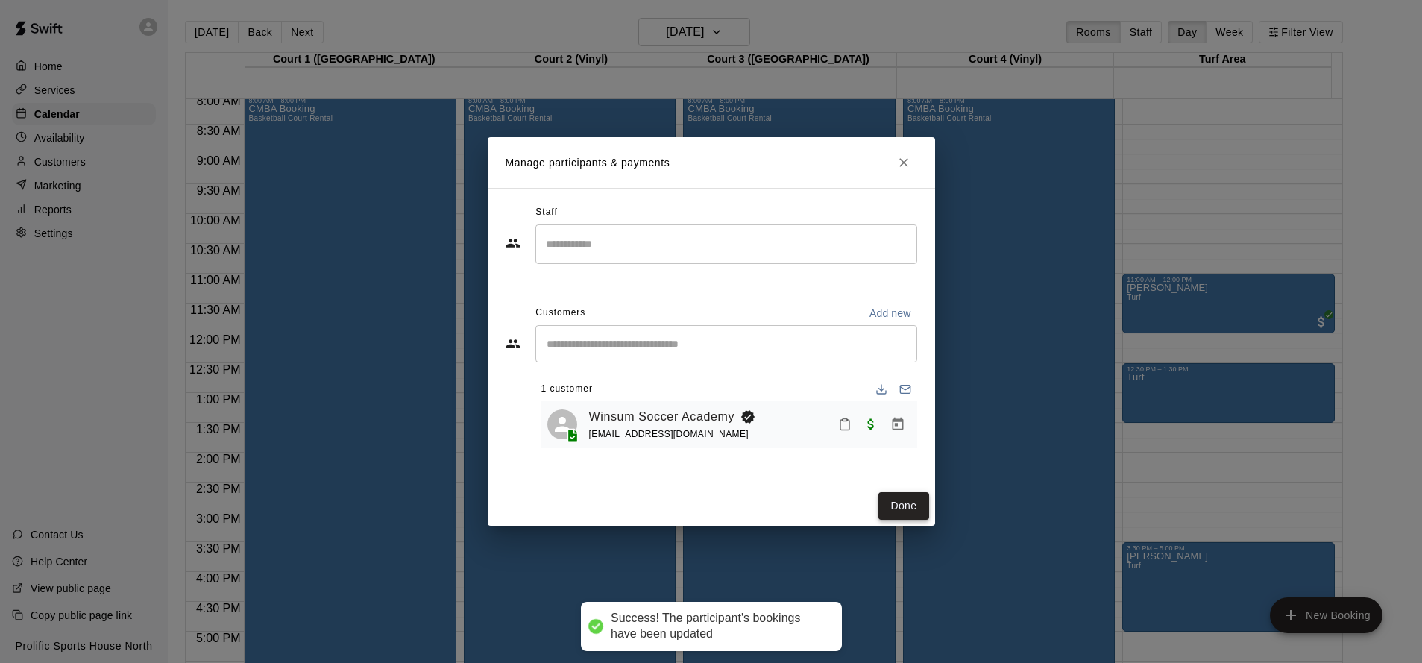
click at [897, 503] on button "Done" at bounding box center [903, 506] width 50 height 28
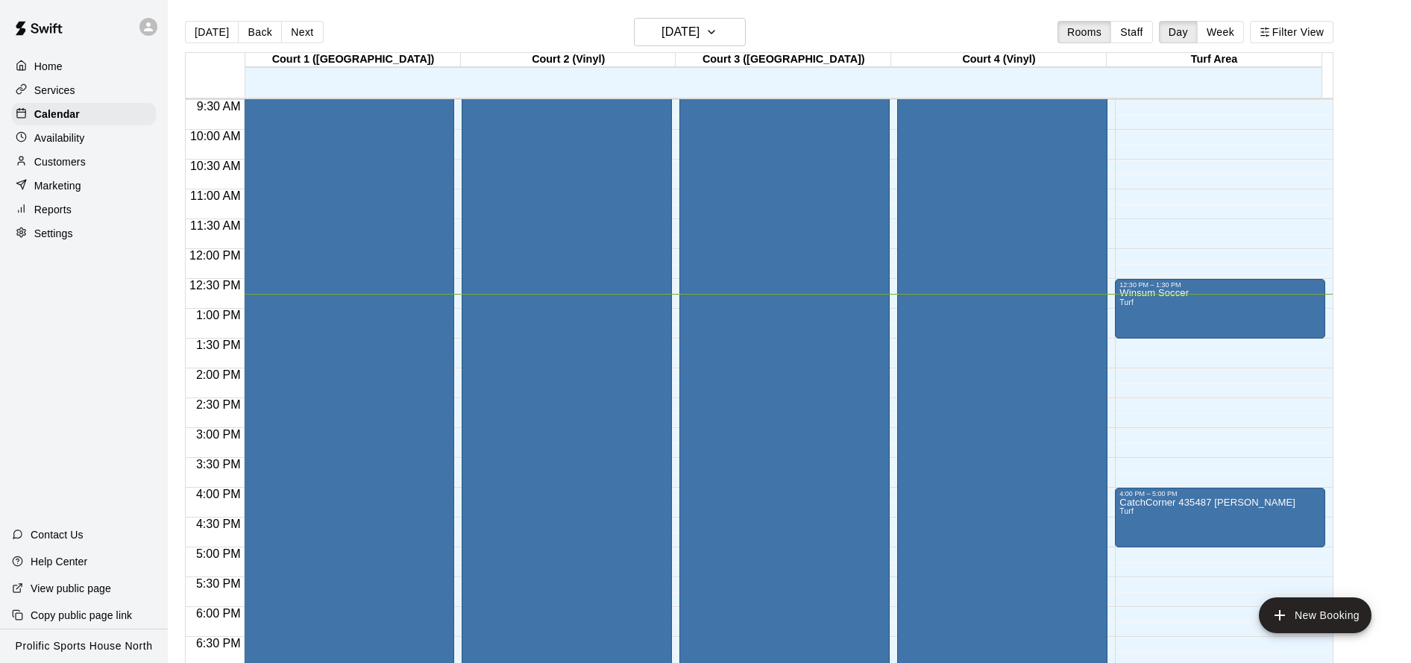
scroll to position [532, 0]
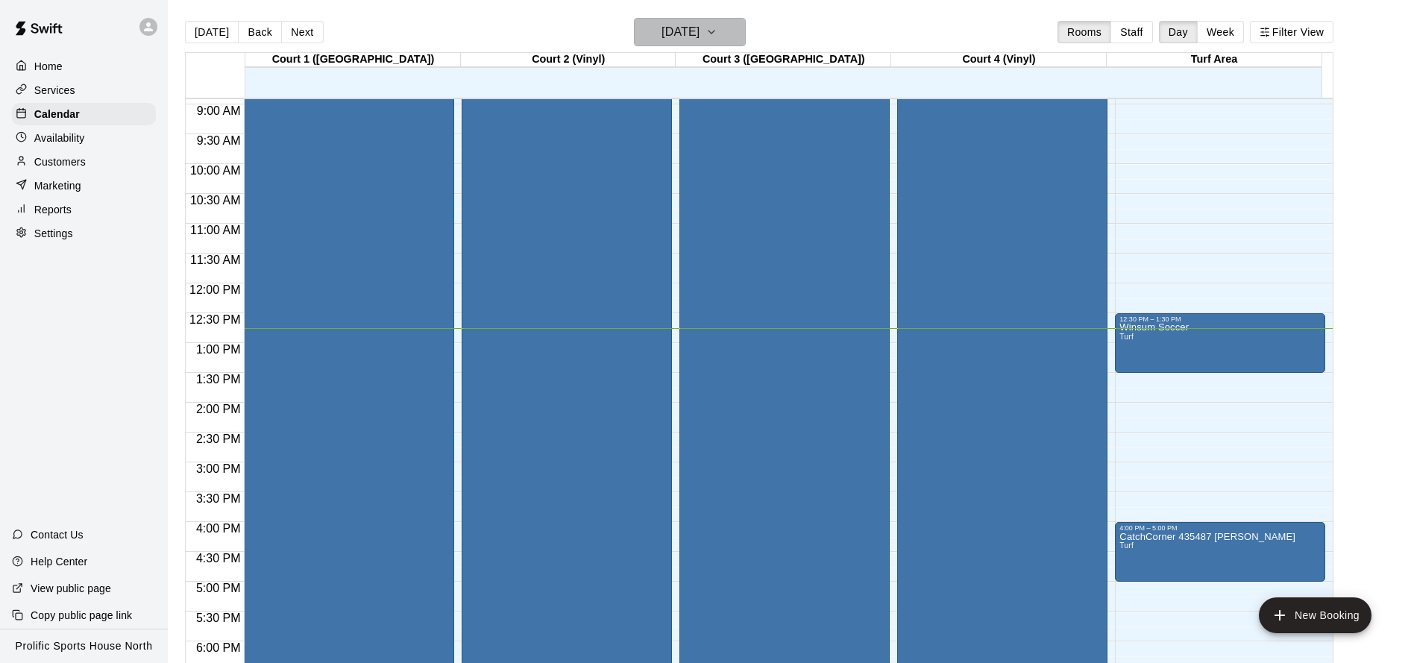
click at [669, 33] on h6 "[DATE]" at bounding box center [680, 32] width 38 height 21
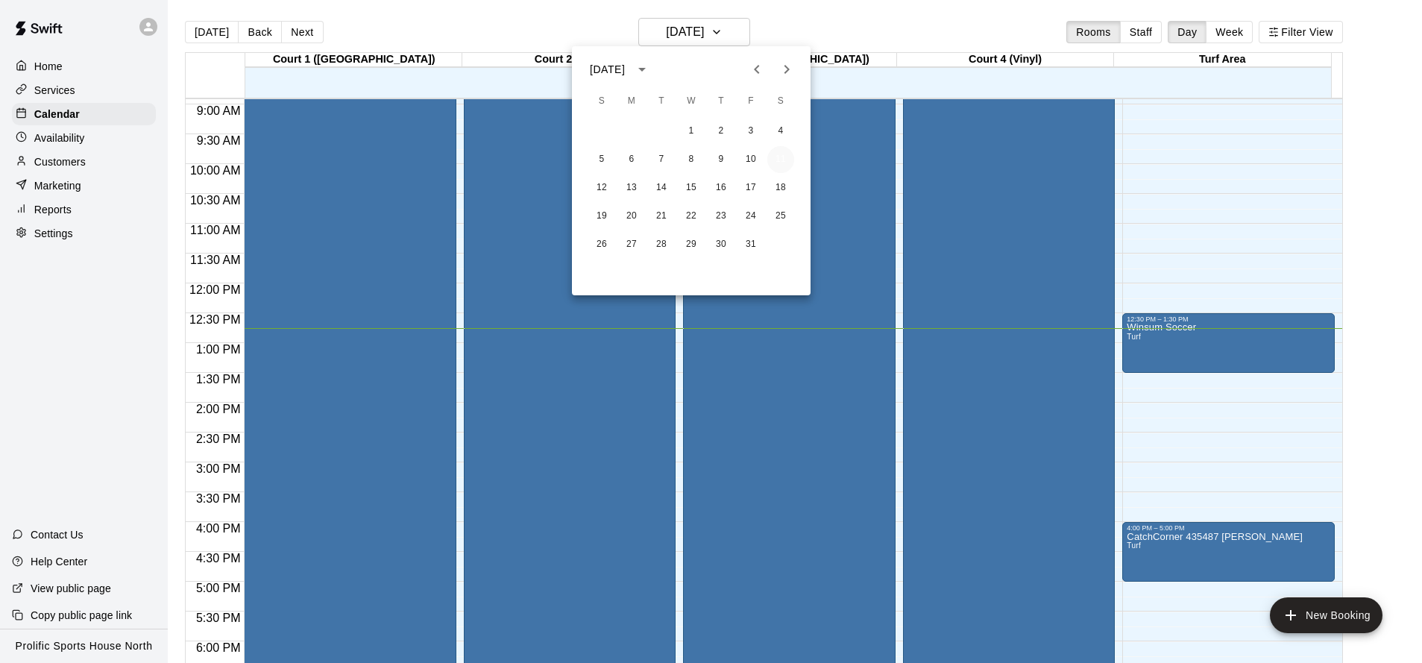
click at [773, 162] on button "11" at bounding box center [780, 159] width 27 height 27
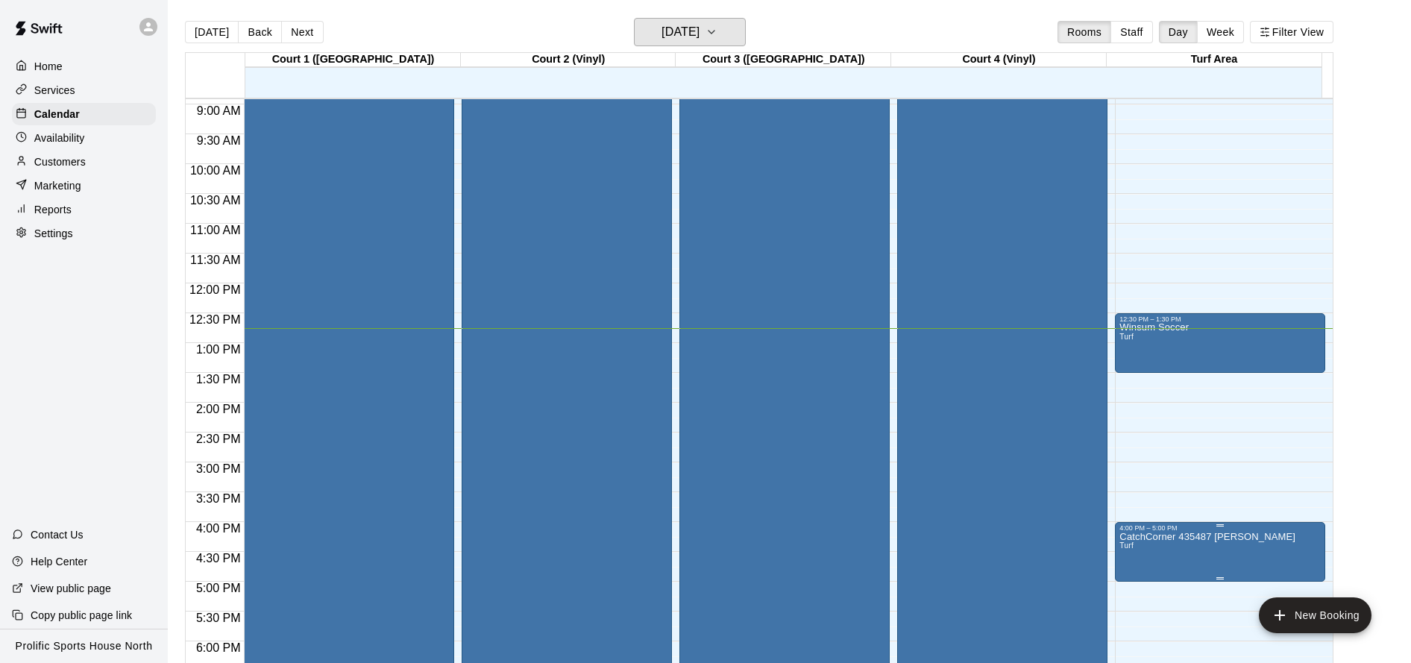
scroll to position [538, 0]
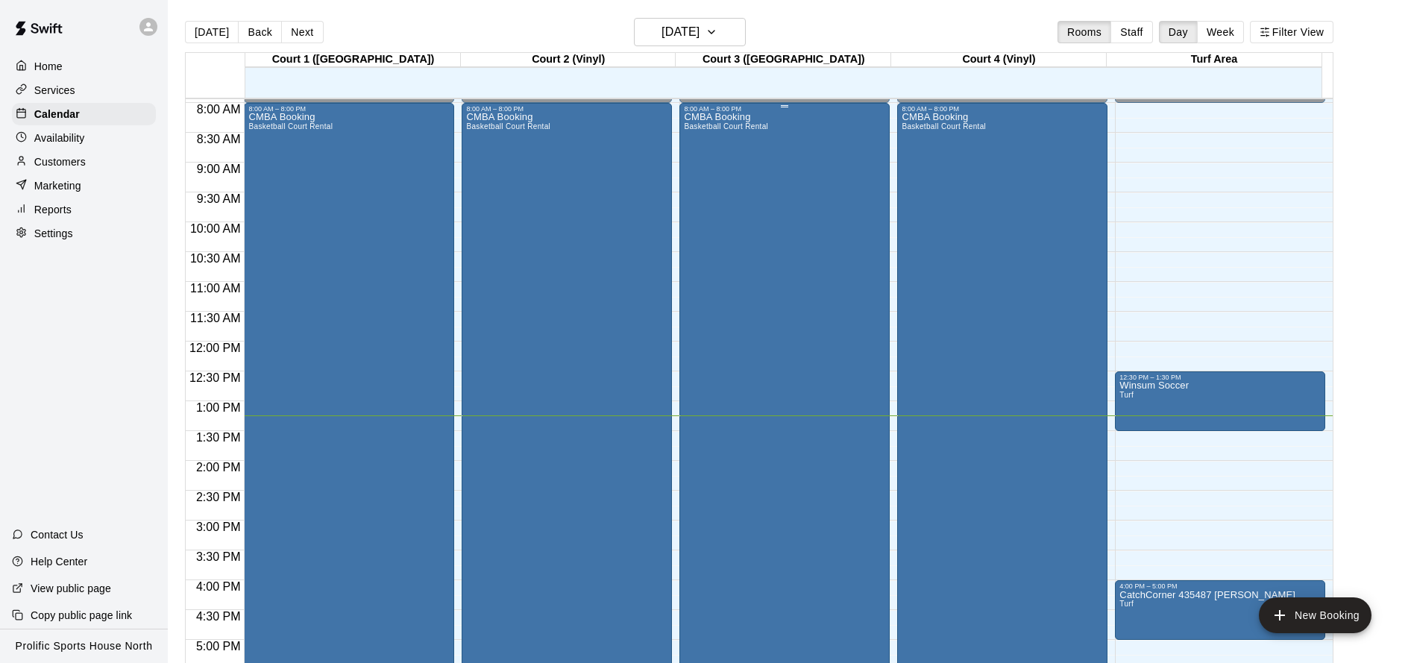
scroll to position [477, 0]
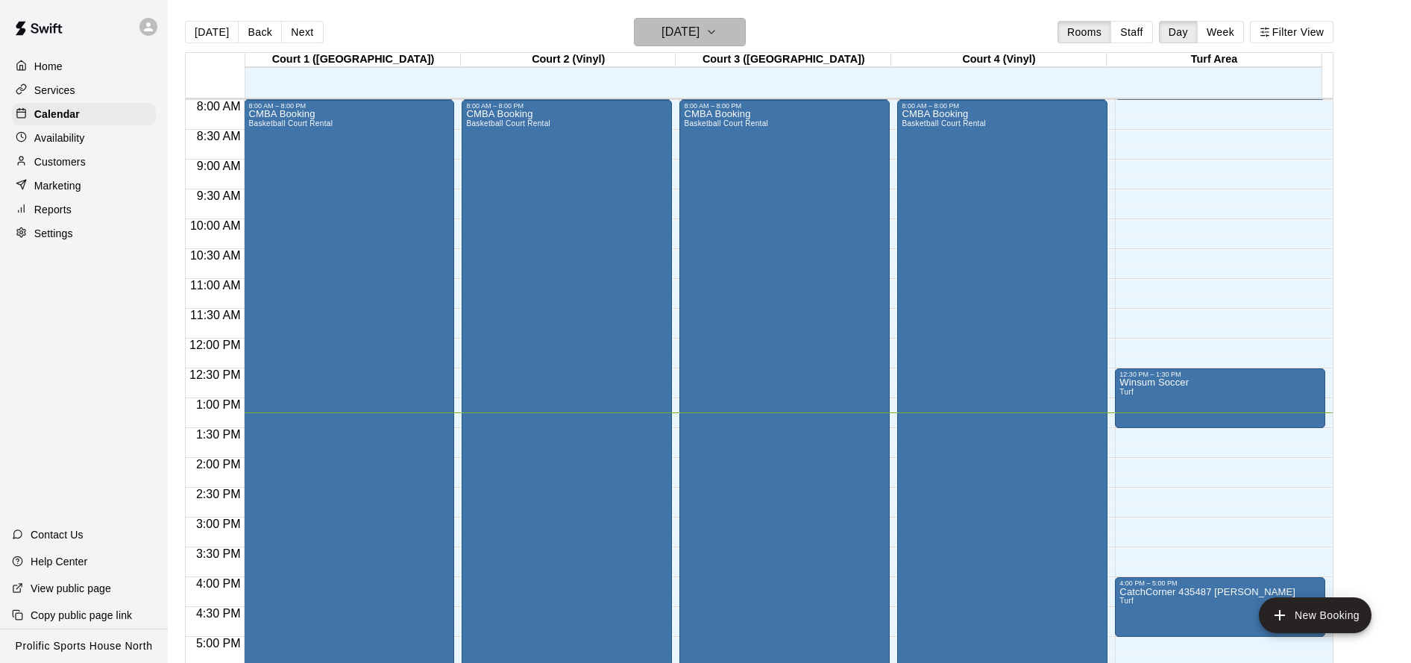
click at [698, 36] on h6 "[DATE]" at bounding box center [680, 32] width 38 height 21
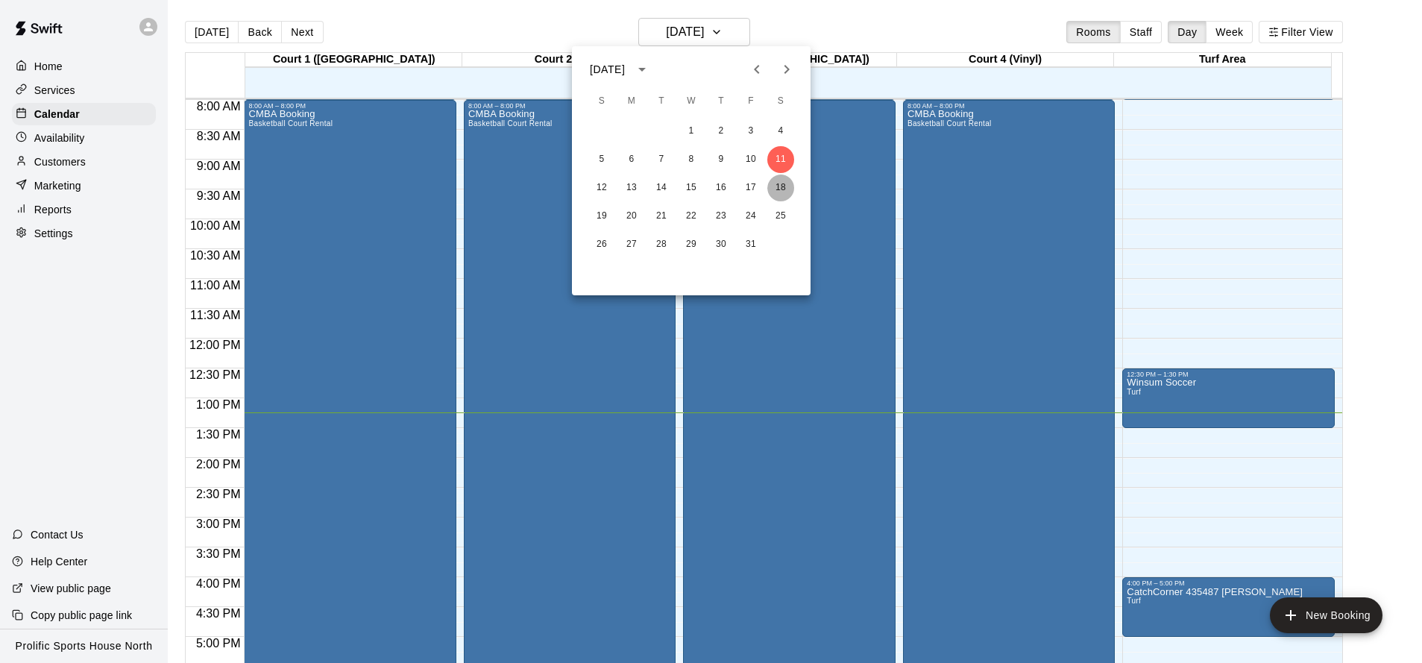
click at [784, 187] on button "18" at bounding box center [780, 187] width 27 height 27
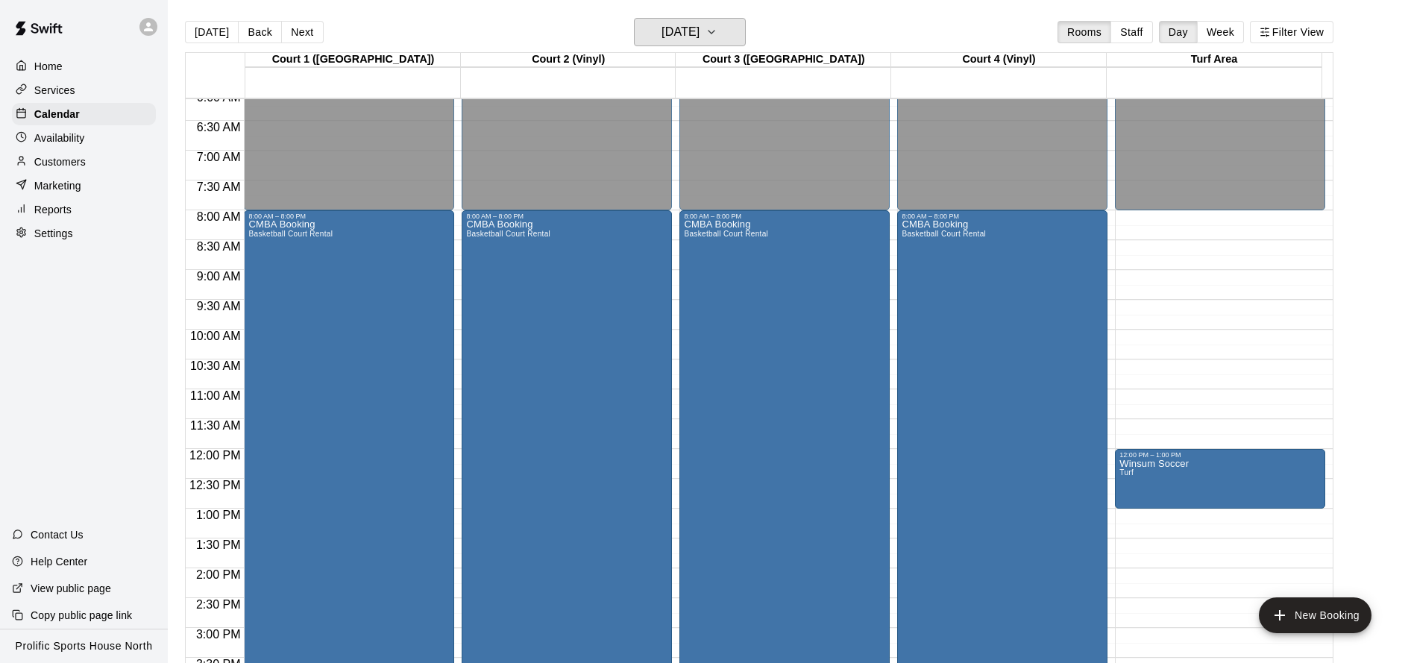
scroll to position [385, 0]
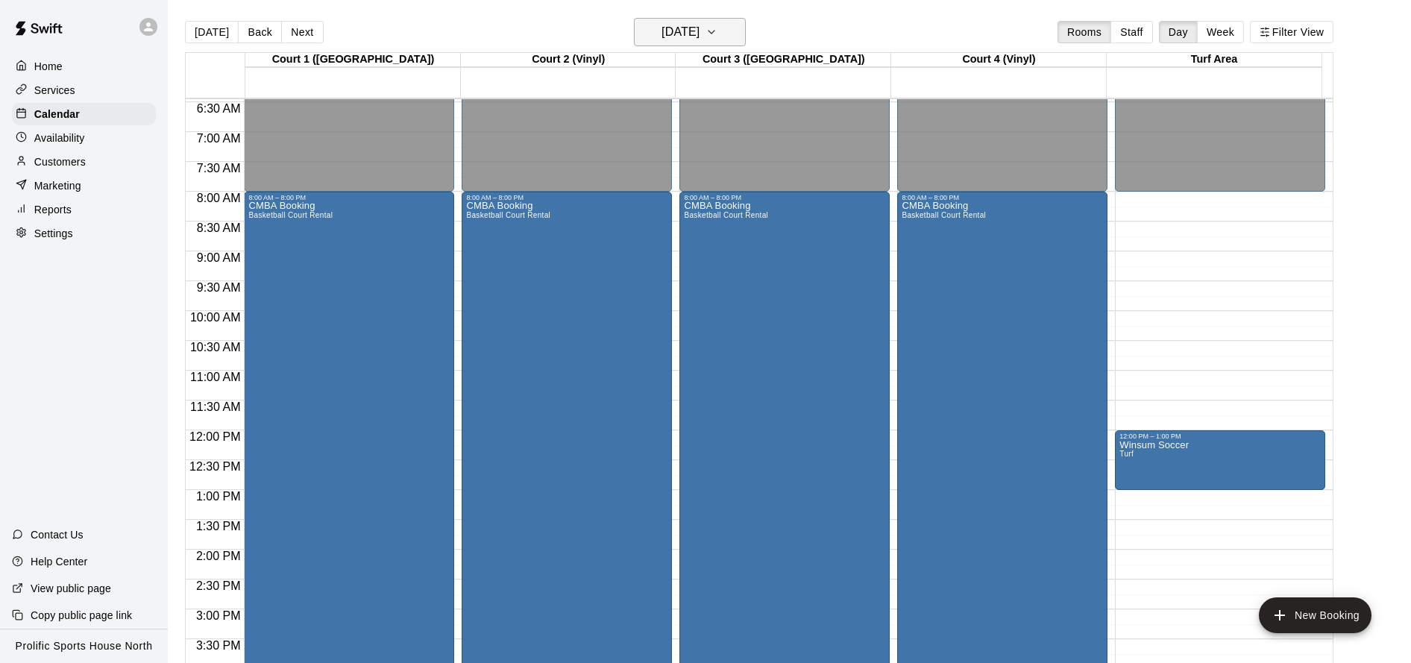
click at [699, 30] on h6 "Saturday Oct 18" at bounding box center [680, 32] width 38 height 21
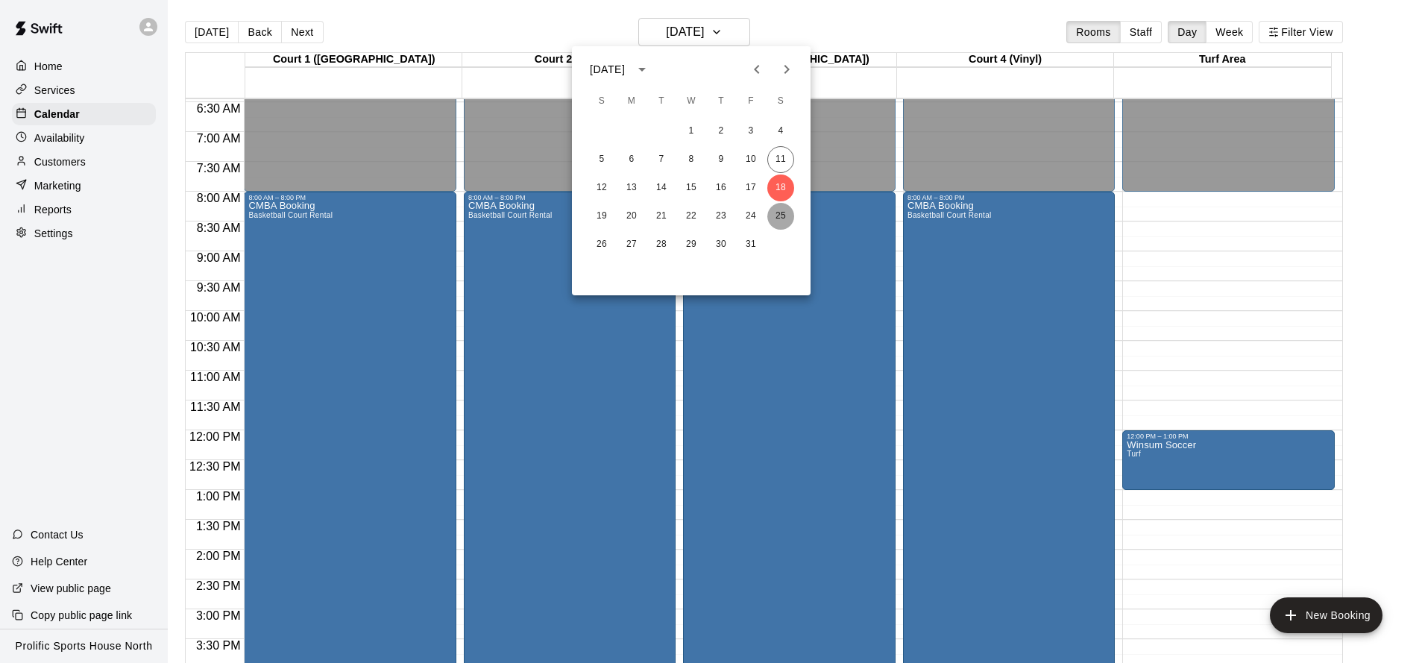
drag, startPoint x: 786, startPoint y: 215, endPoint x: 809, endPoint y: 227, distance: 26.0
click at [786, 215] on button "25" at bounding box center [780, 216] width 27 height 27
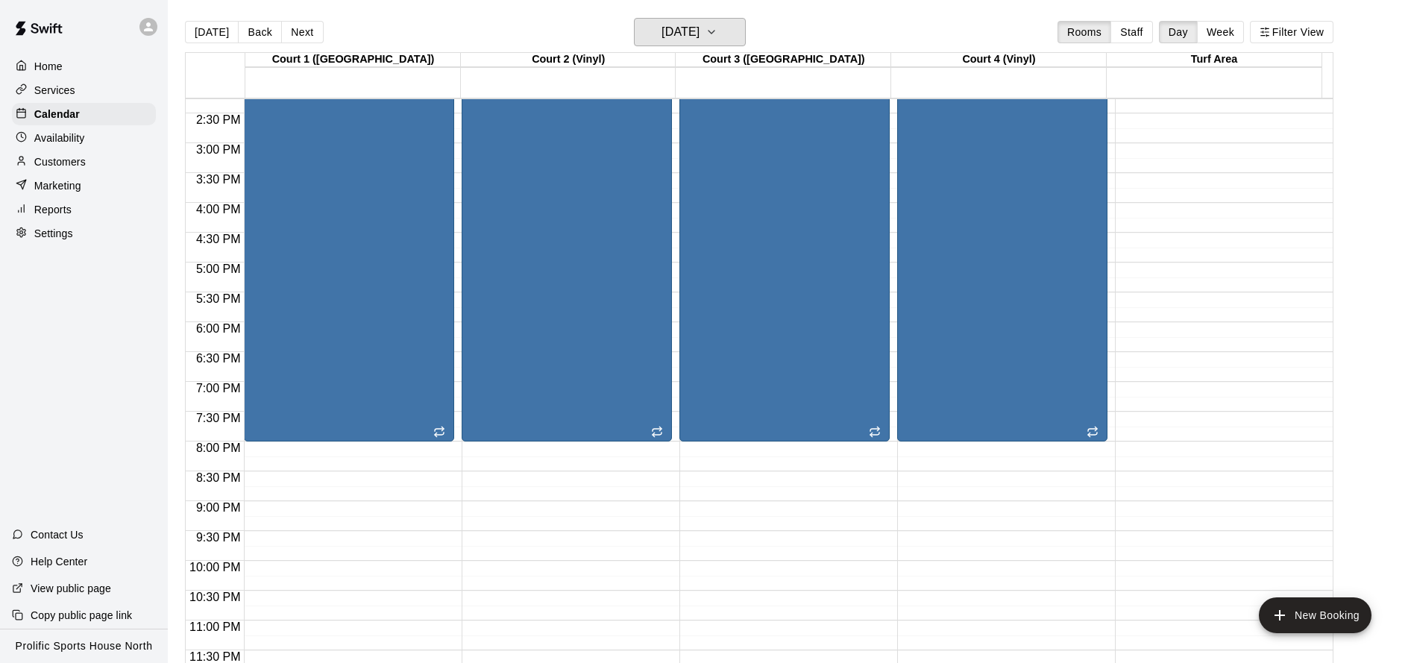
scroll to position [0, 0]
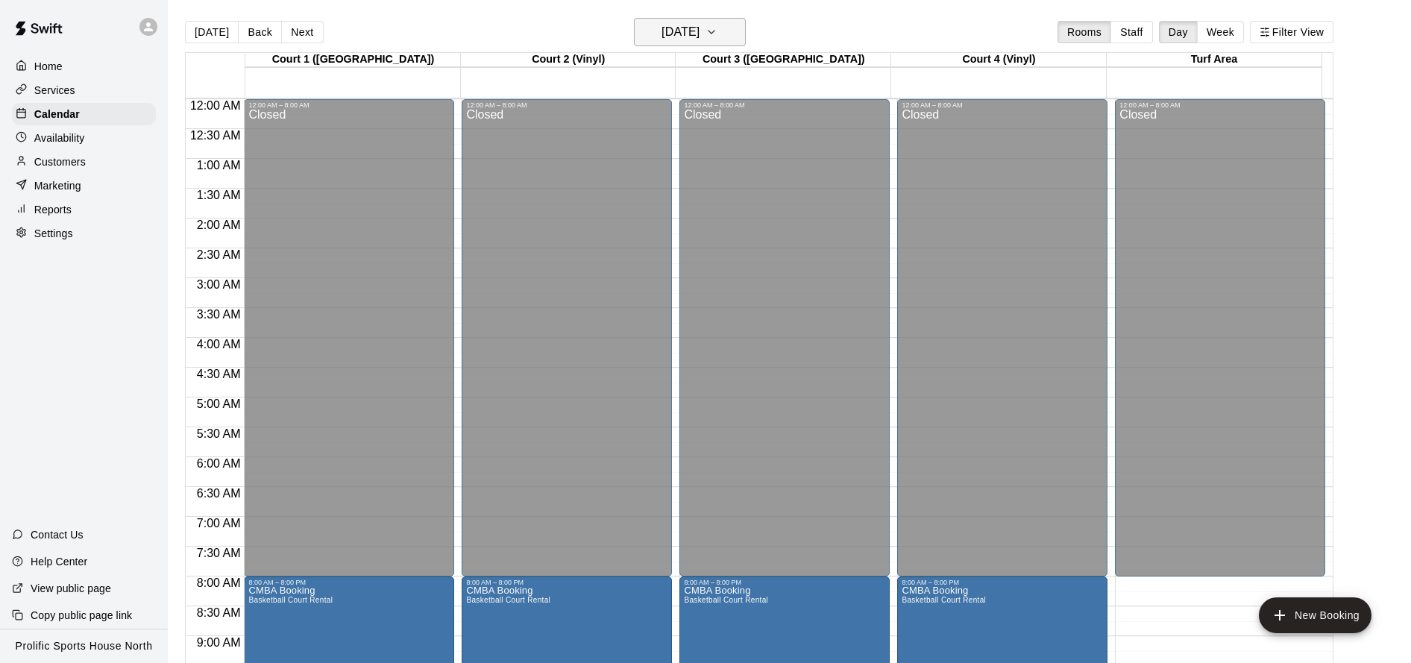
click at [691, 34] on h6 "Saturday Oct 25" at bounding box center [680, 32] width 38 height 21
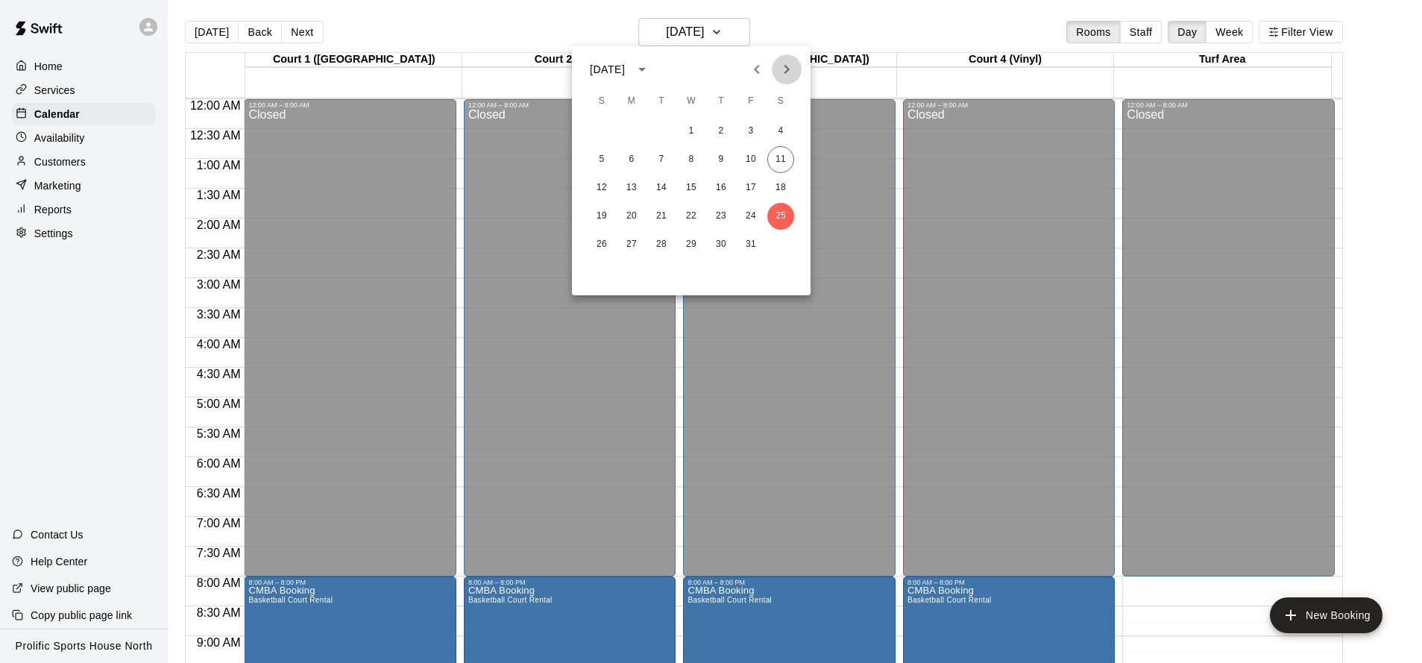
click at [784, 77] on icon "Next month" at bounding box center [787, 69] width 18 height 18
click at [781, 125] on button "1" at bounding box center [780, 131] width 27 height 27
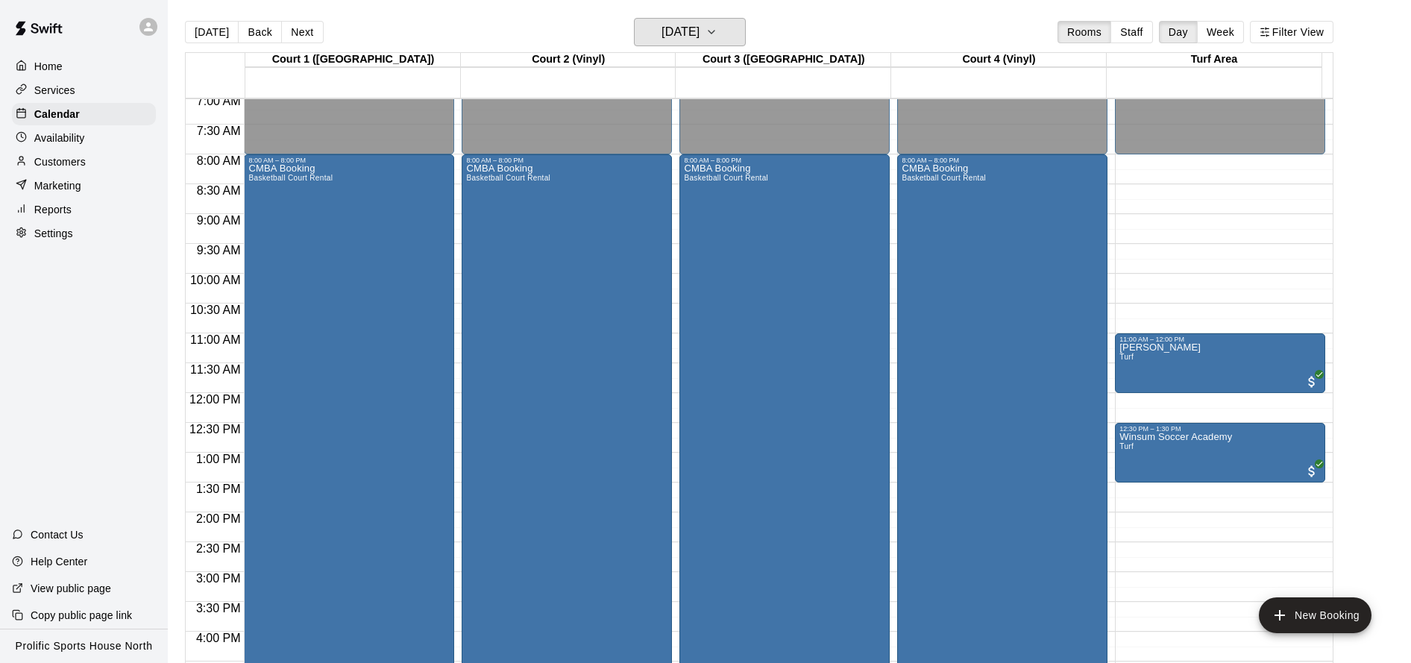
scroll to position [419, 0]
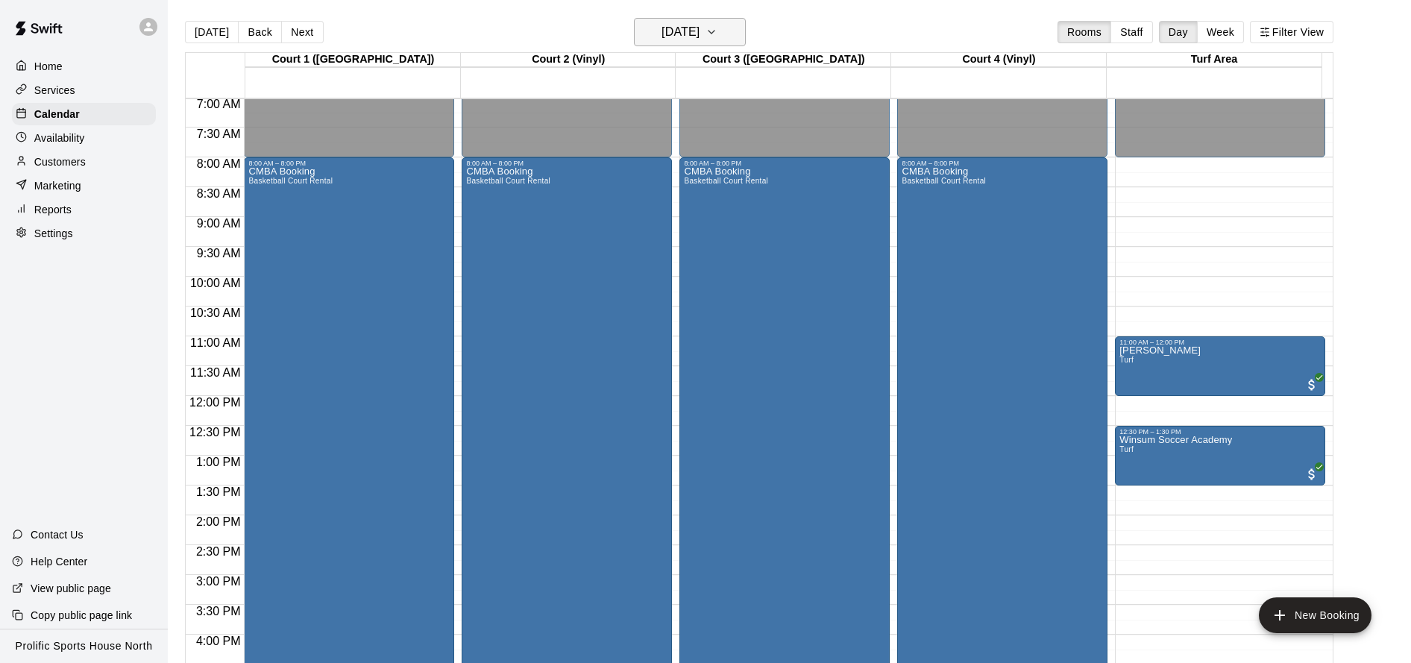
click at [699, 31] on h6 "[DATE]" at bounding box center [680, 32] width 38 height 21
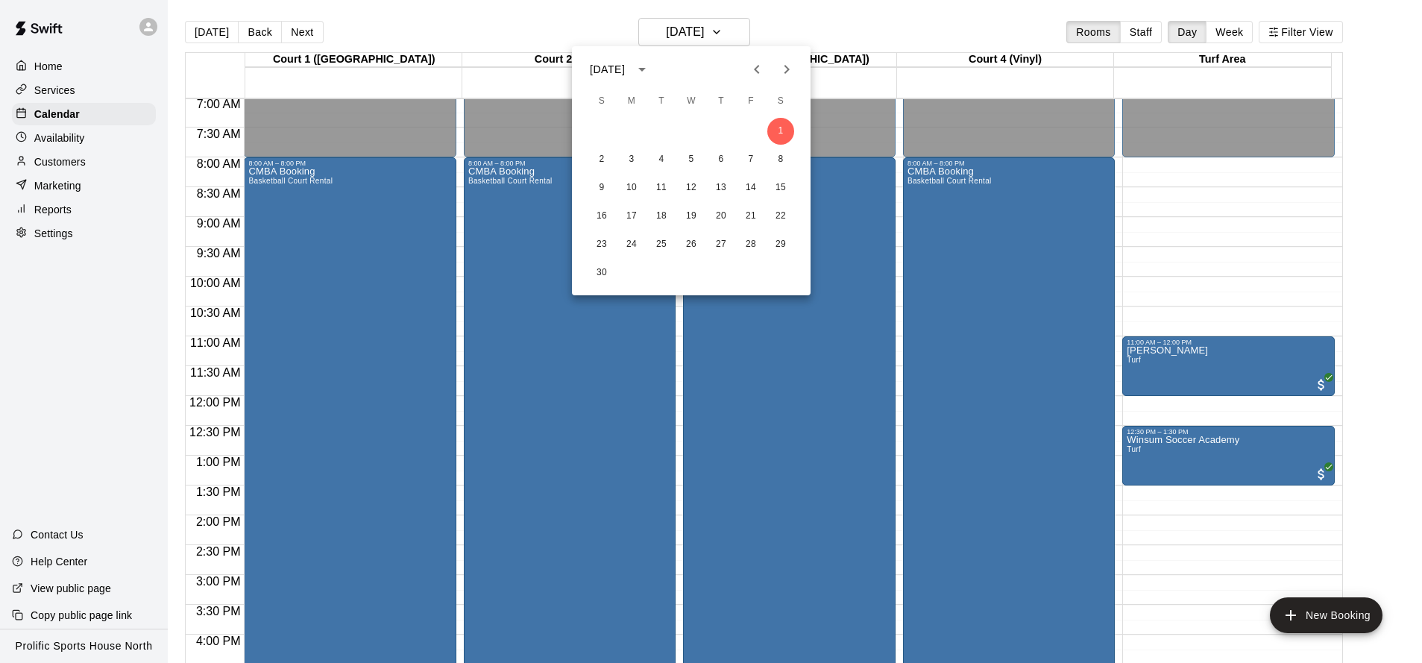
click at [755, 71] on icon "Previous month" at bounding box center [757, 69] width 18 height 18
click at [779, 136] on button "4" at bounding box center [780, 131] width 27 height 27
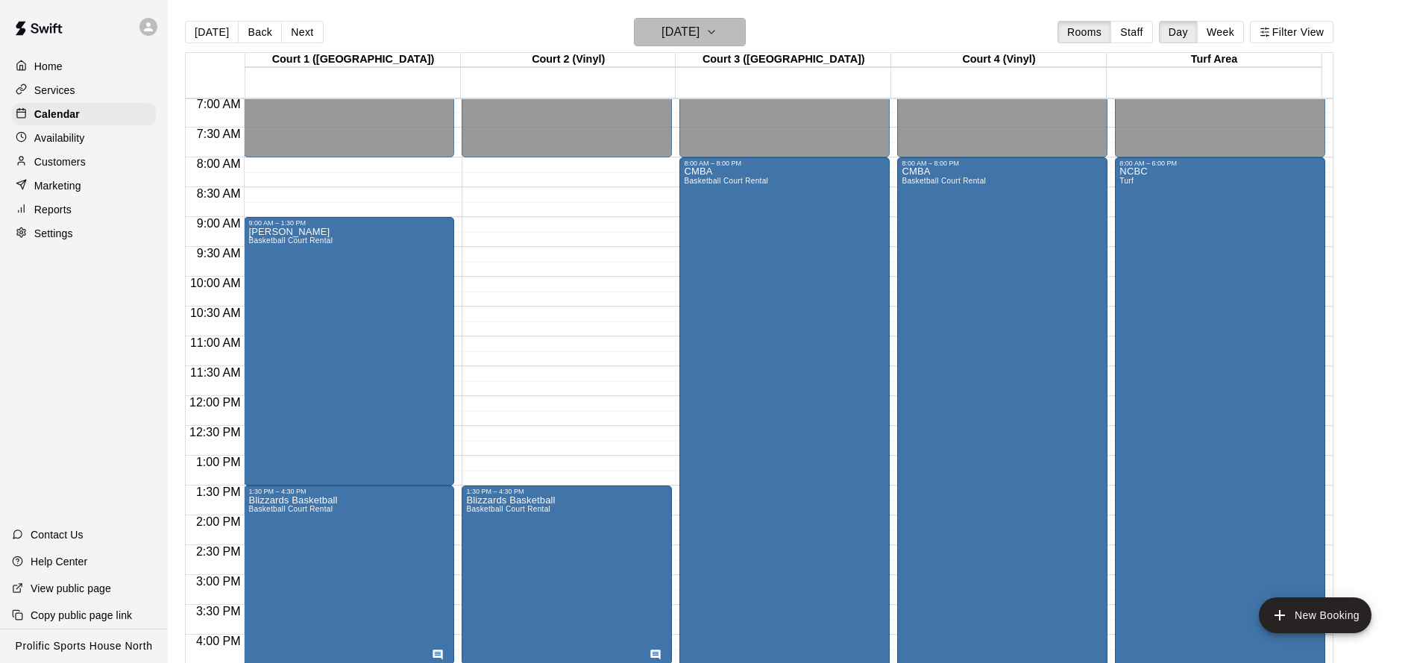
click at [699, 35] on h6 "Saturday Oct 04" at bounding box center [680, 32] width 38 height 21
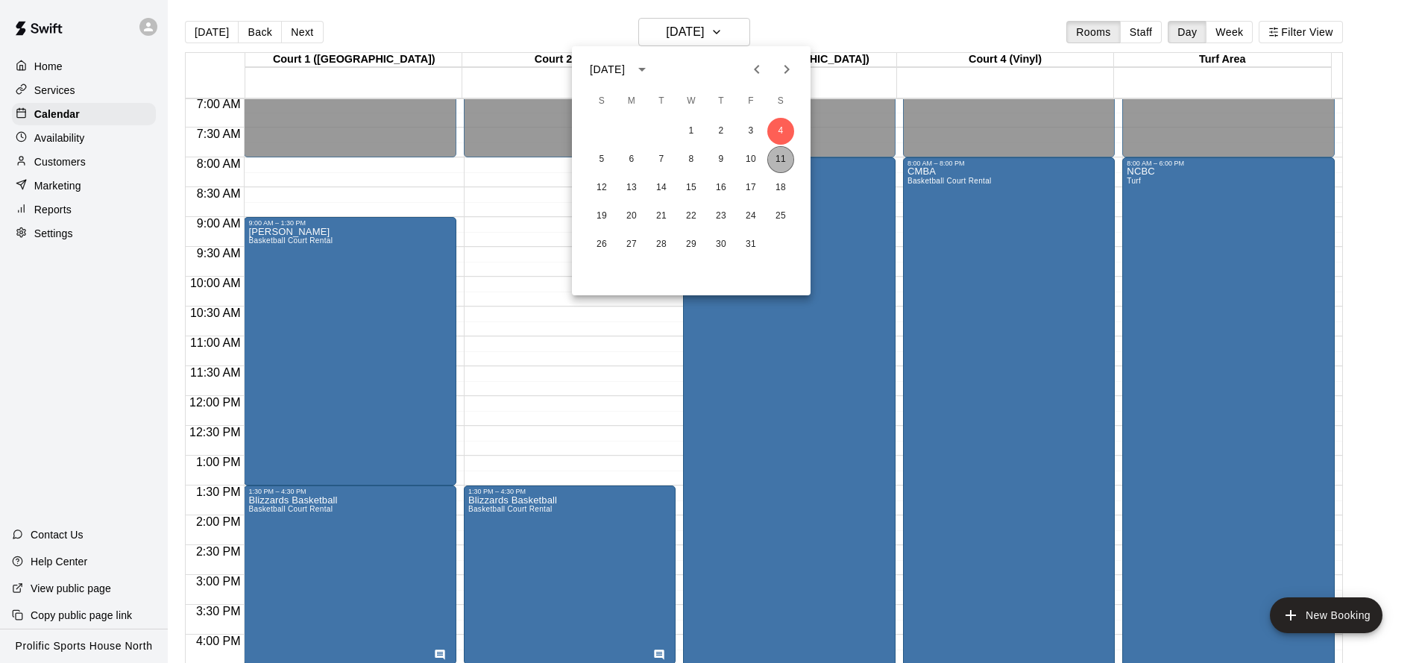
click at [778, 163] on button "11" at bounding box center [780, 159] width 27 height 27
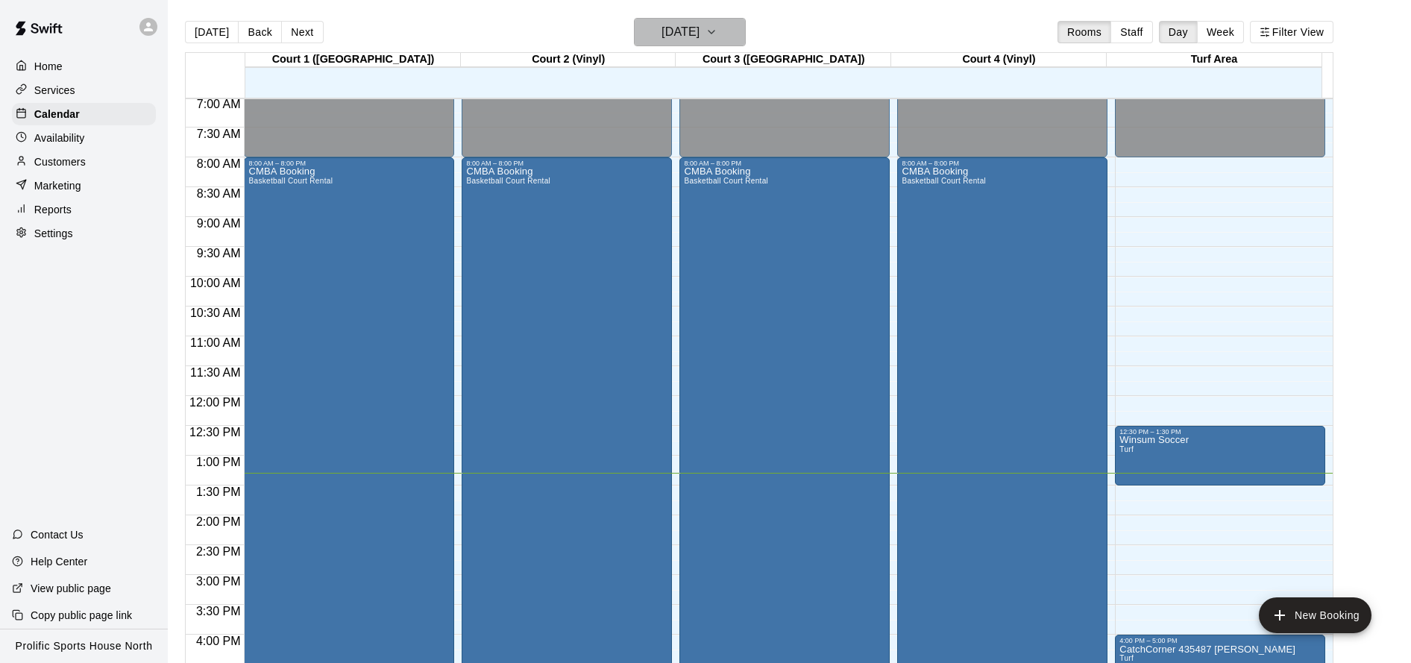
click at [699, 33] on h6 "[DATE]" at bounding box center [680, 32] width 38 height 21
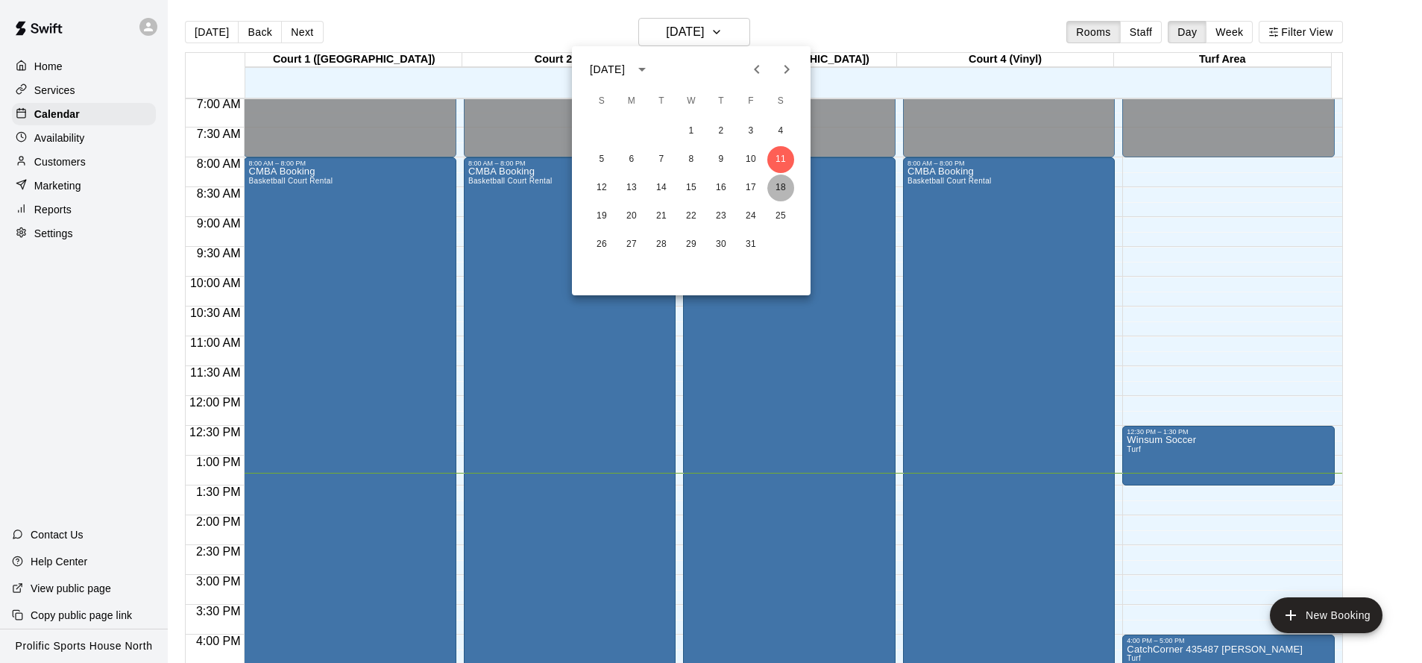
click at [778, 192] on button "18" at bounding box center [780, 187] width 27 height 27
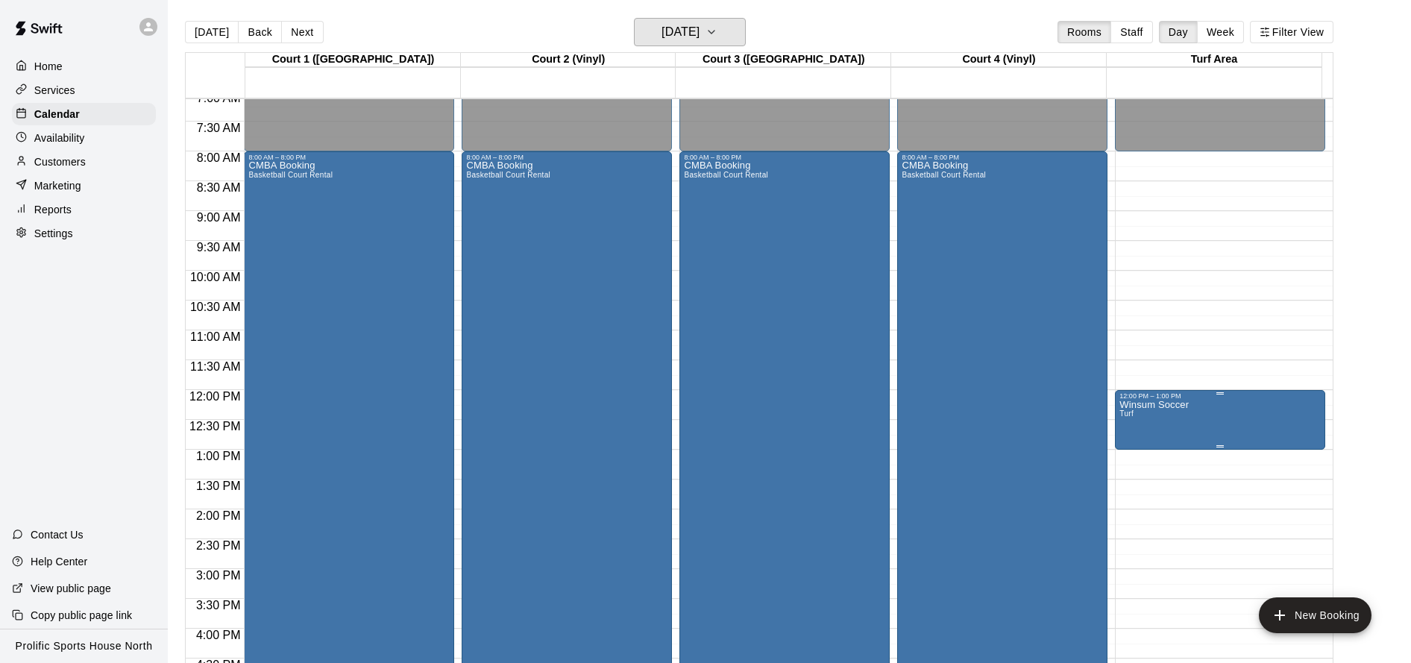
scroll to position [428, 0]
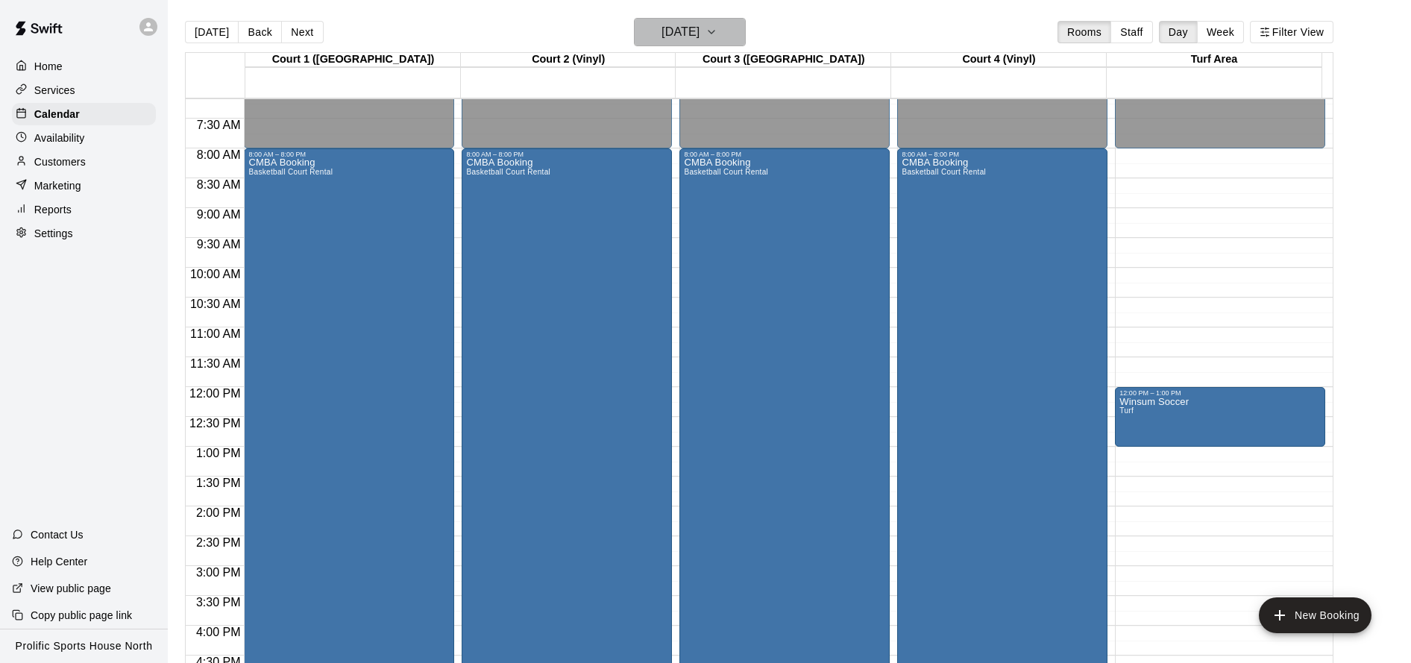
click at [699, 31] on h6 "Saturday Oct 18" at bounding box center [680, 32] width 38 height 21
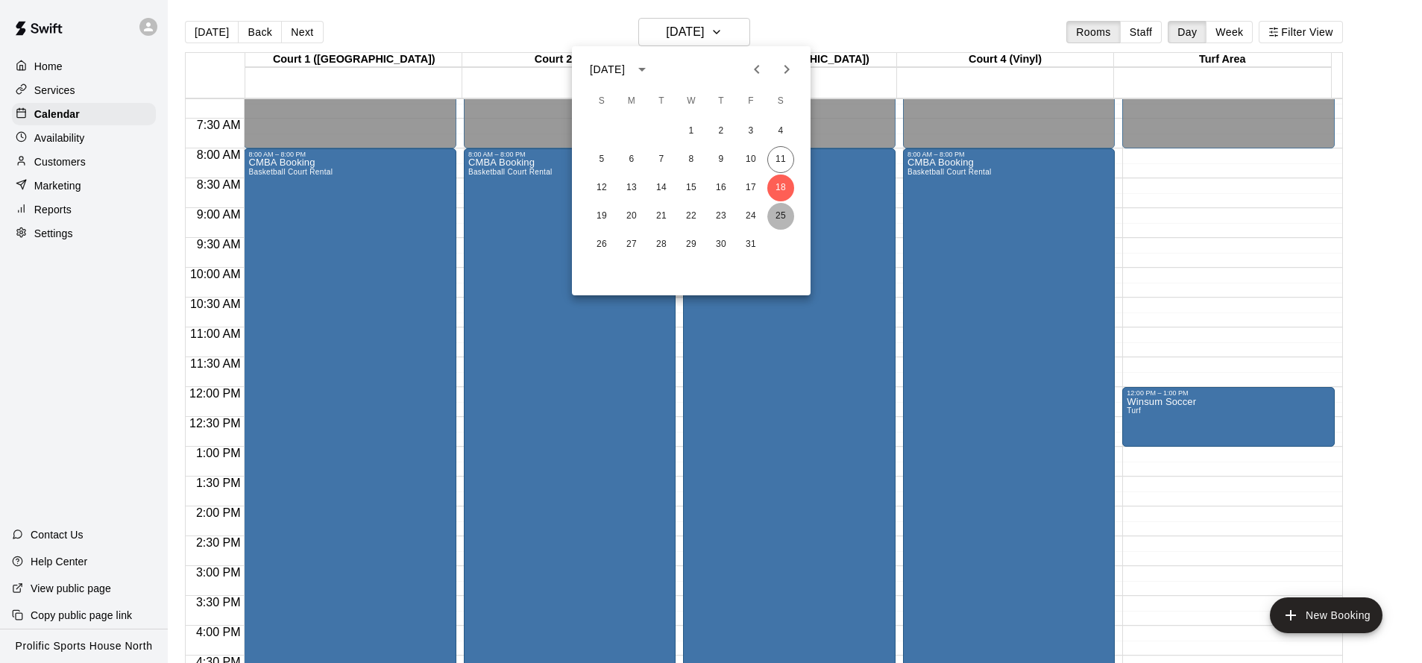
click at [783, 218] on button "25" at bounding box center [780, 216] width 27 height 27
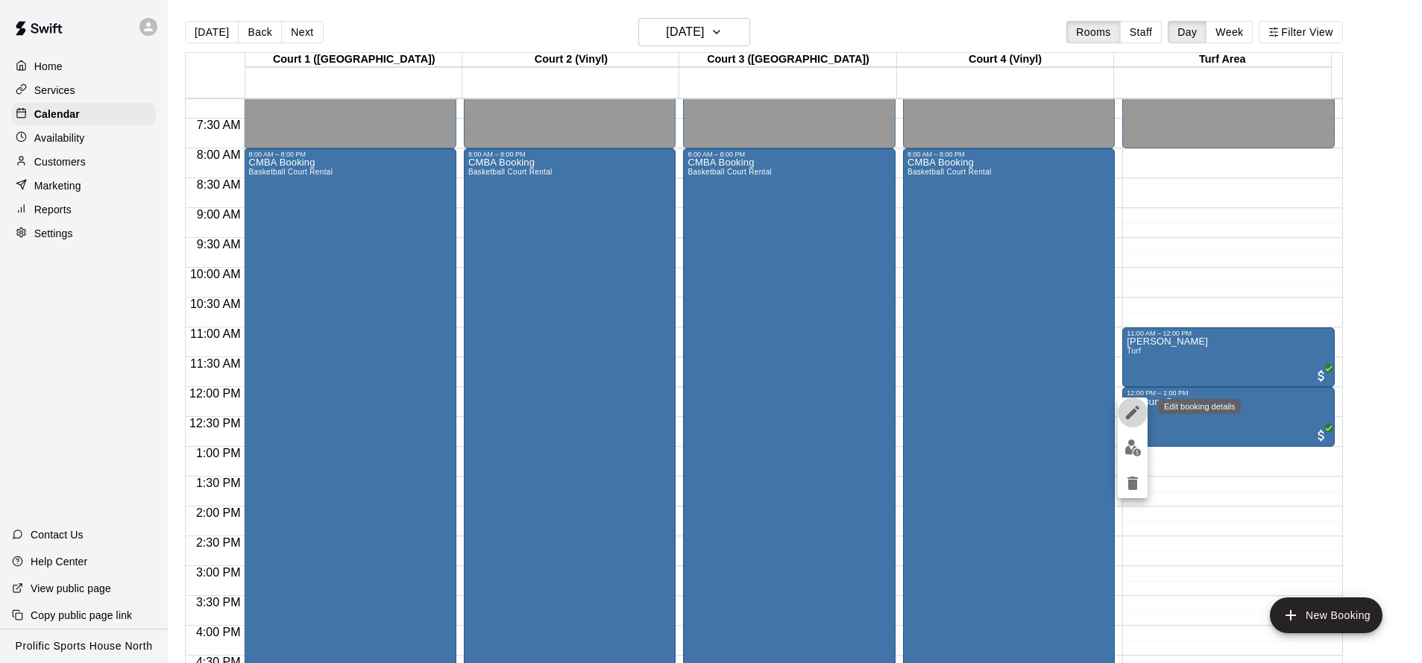
click at [1136, 415] on icon "edit" at bounding box center [1133, 412] width 18 height 18
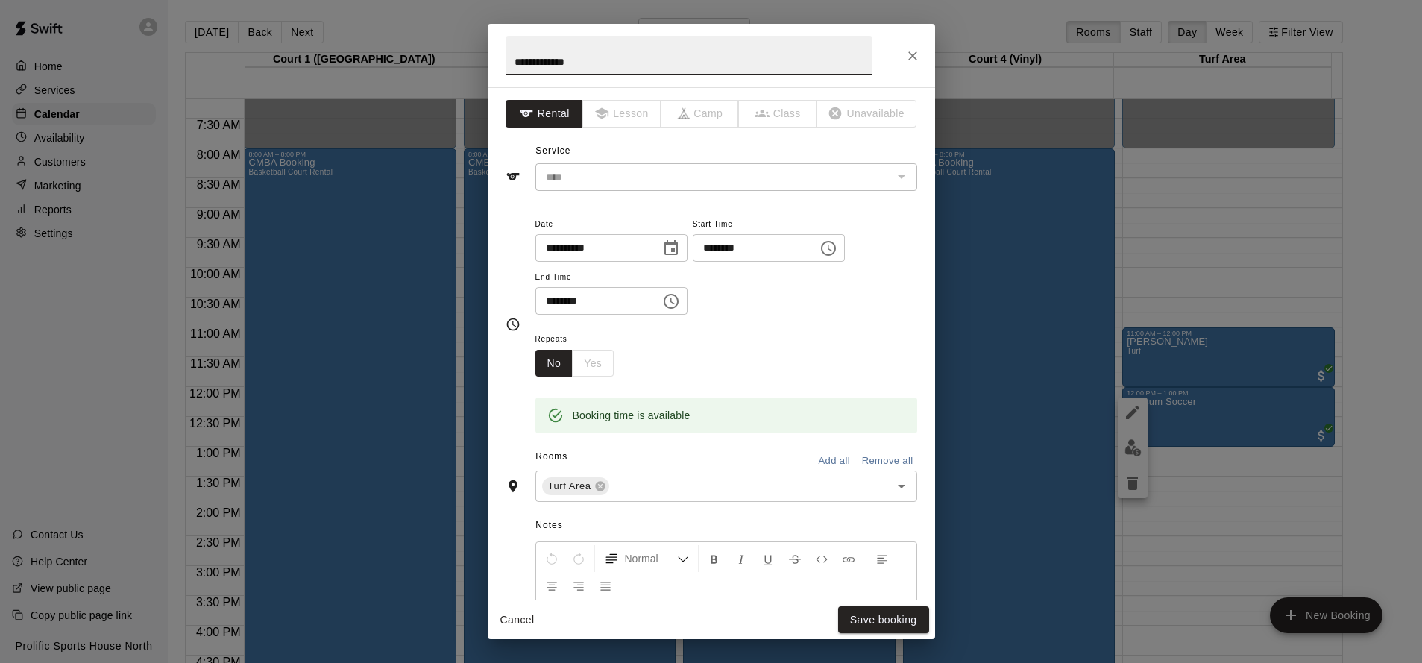
click at [735, 248] on input "********" at bounding box center [750, 248] width 115 height 28
type input "********"
click at [575, 302] on input "********" at bounding box center [592, 301] width 115 height 28
click at [573, 301] on input "********" at bounding box center [592, 301] width 115 height 28
type input "********"
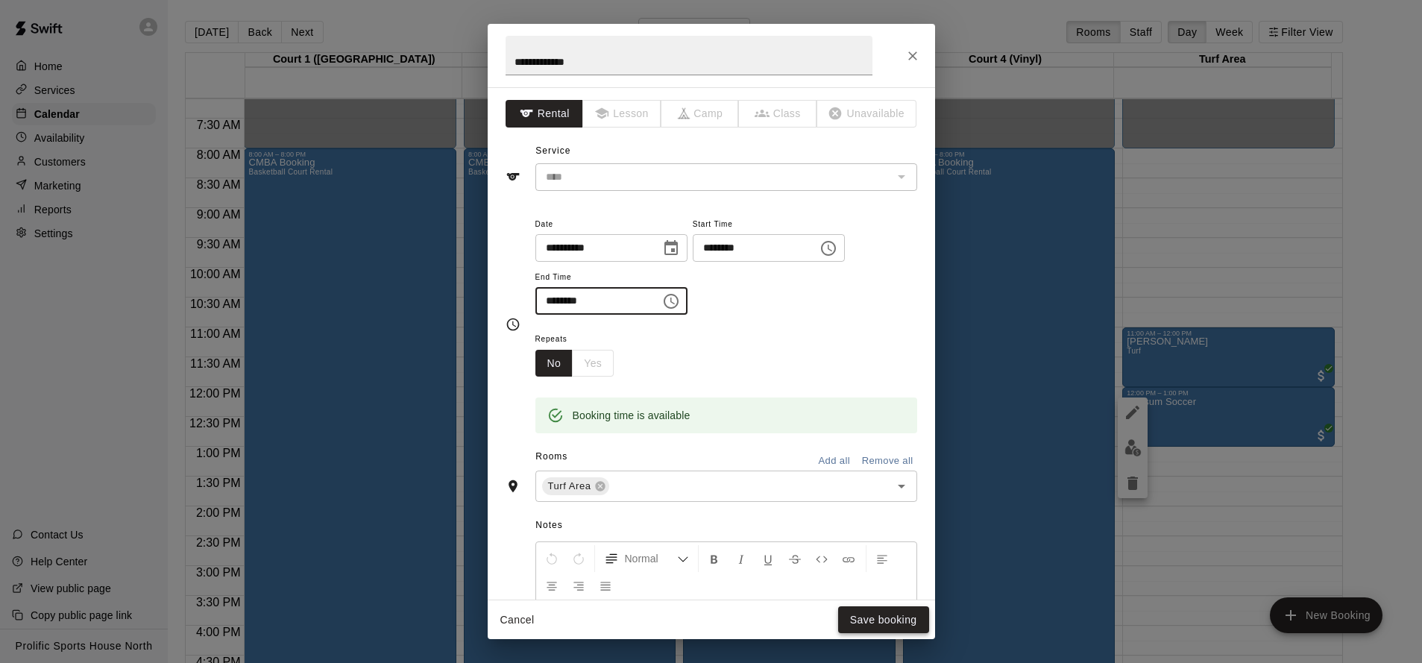
click at [887, 614] on button "Save booking" at bounding box center [883, 620] width 91 height 28
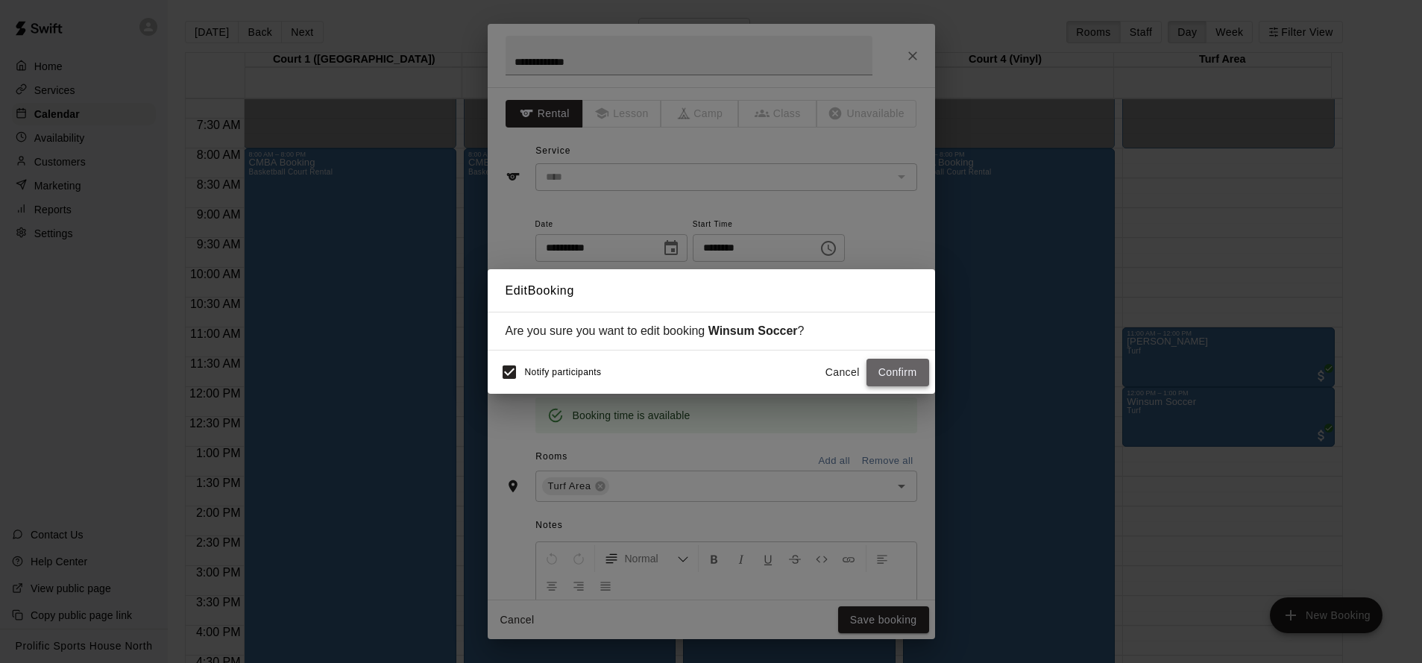
click at [881, 365] on button "Confirm" at bounding box center [898, 373] width 63 height 28
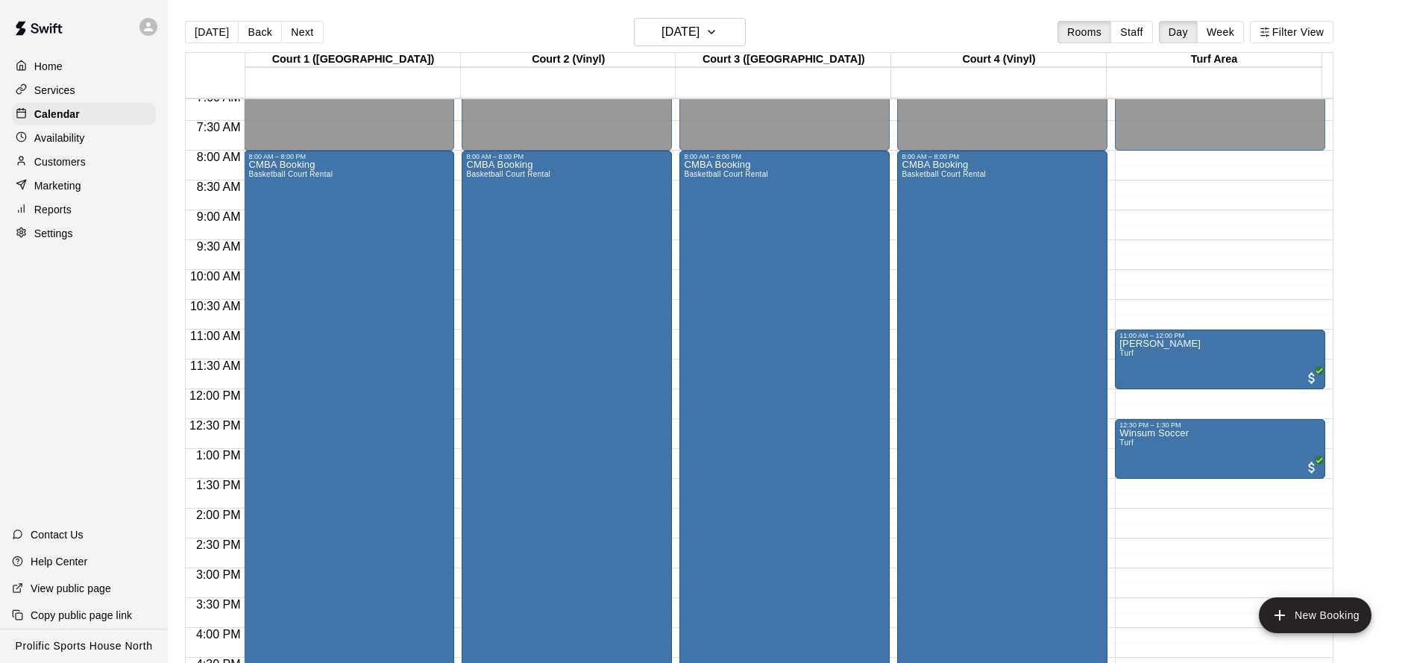
scroll to position [425, 0]
click at [709, 44] on button "Saturday Oct 25" at bounding box center [690, 32] width 112 height 28
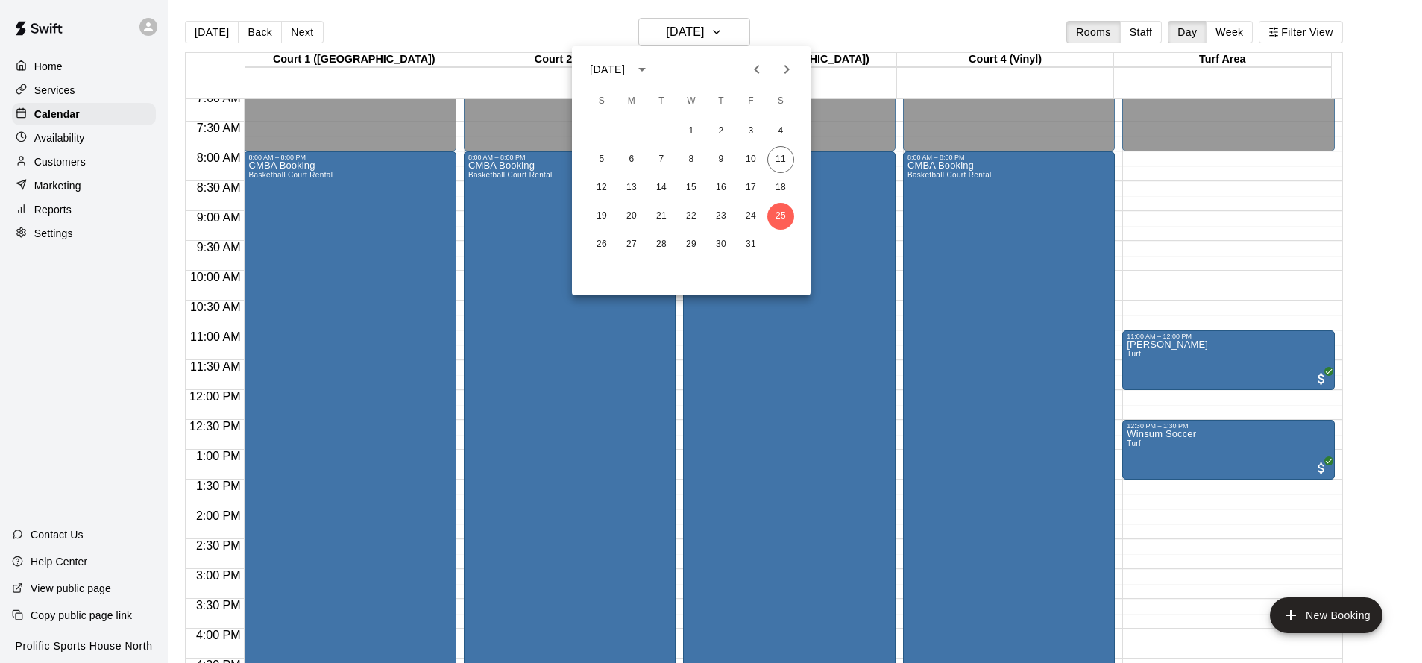
click at [782, 66] on icon "Next month" at bounding box center [787, 69] width 18 height 18
click at [779, 155] on button "8" at bounding box center [780, 159] width 27 height 27
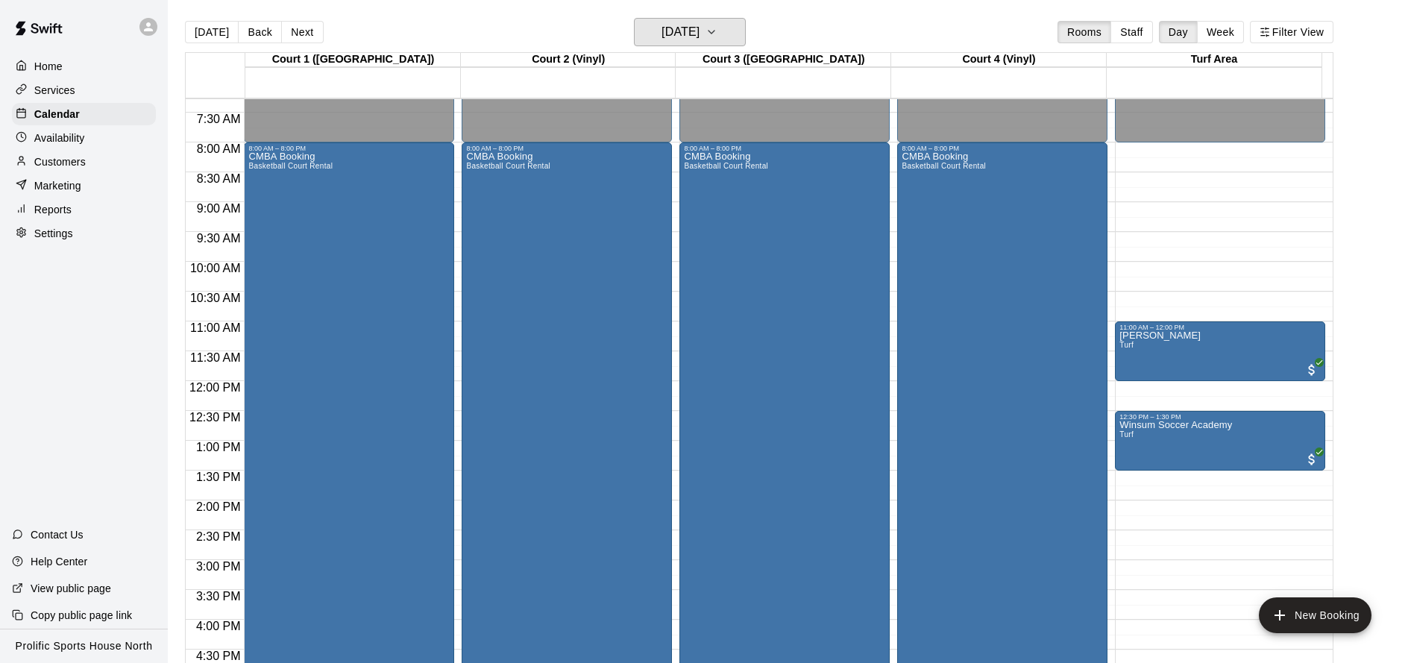
scroll to position [437, 0]
